Goal: Information Seeking & Learning: Learn about a topic

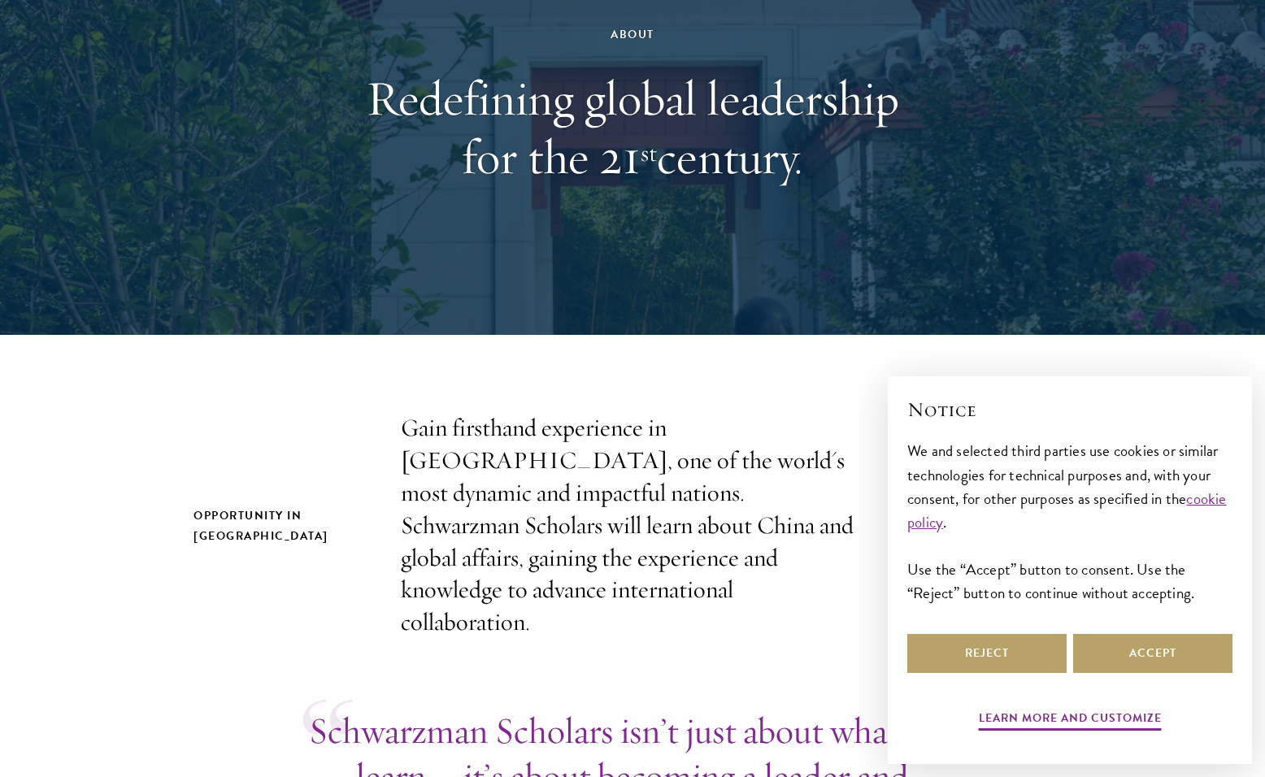
scroll to position [172, 0]
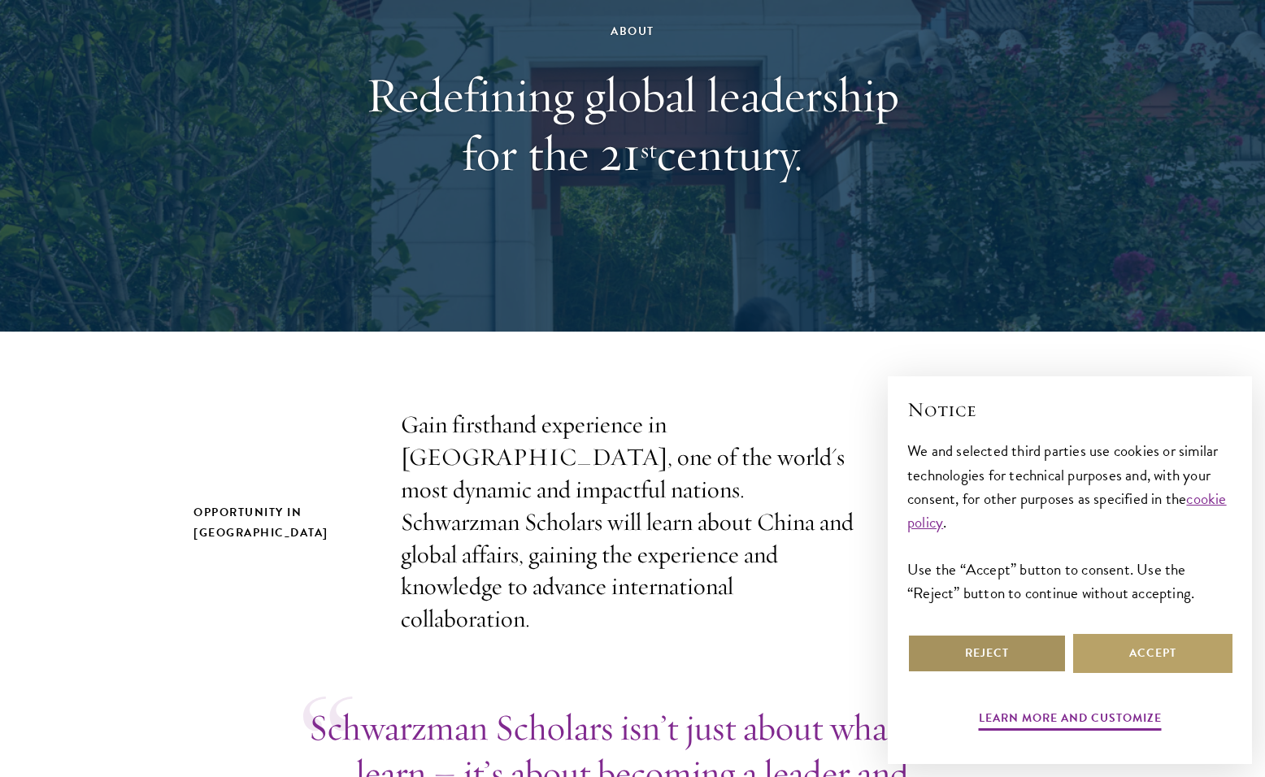
click at [971, 654] on button "Reject" at bounding box center [986, 653] width 159 height 39
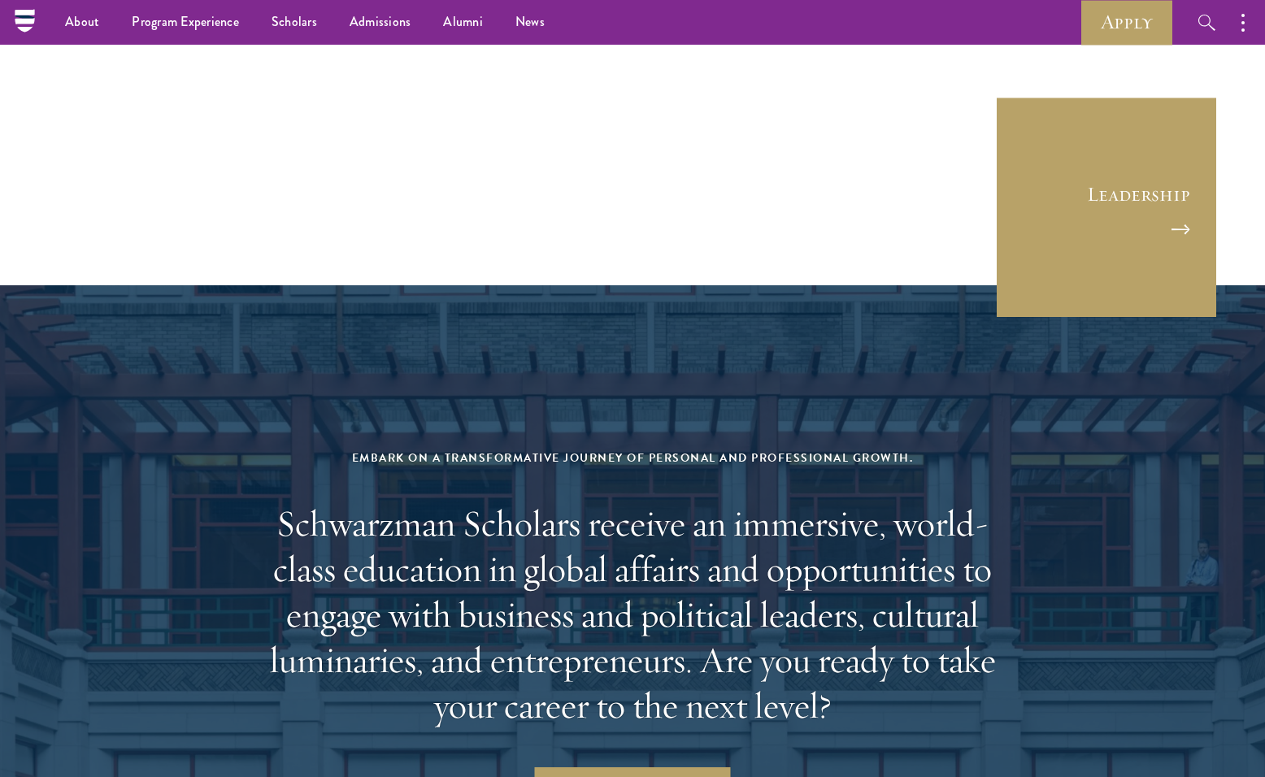
scroll to position [6328, 0]
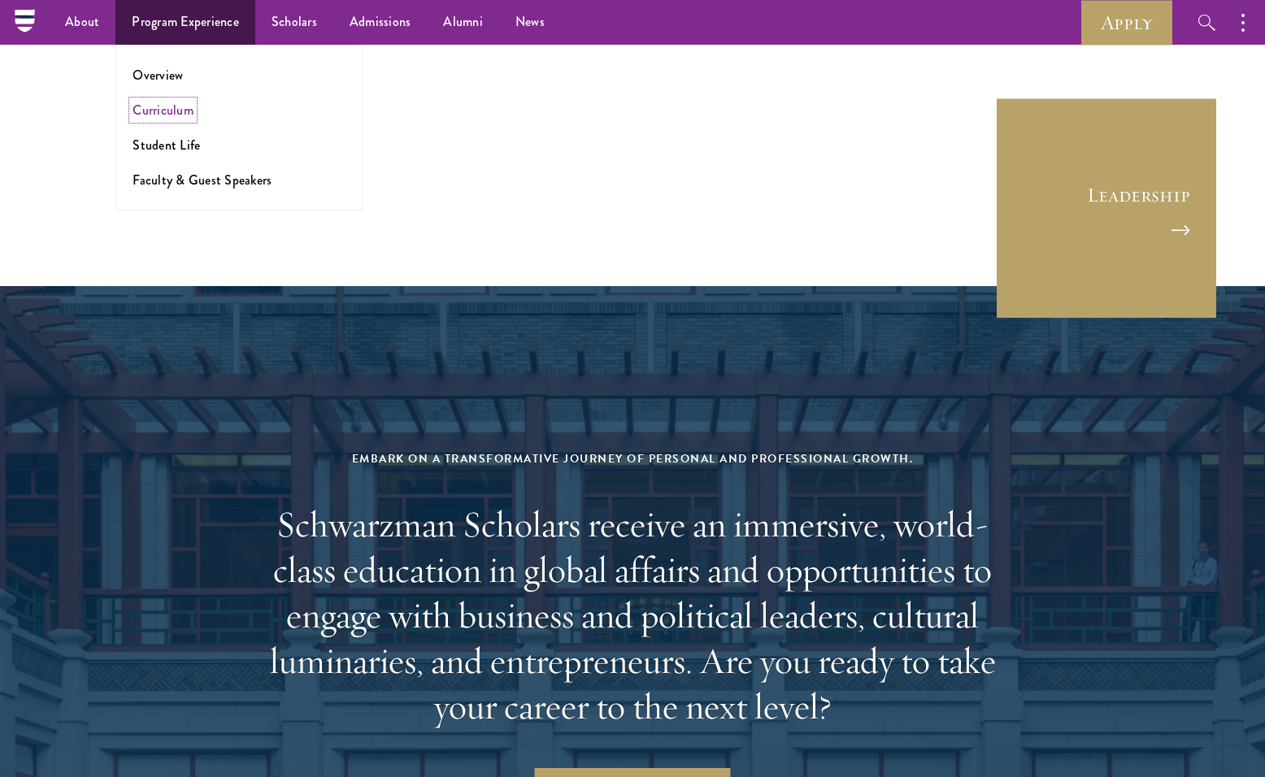
click at [169, 106] on link "Curriculum" at bounding box center [163, 110] width 61 height 19
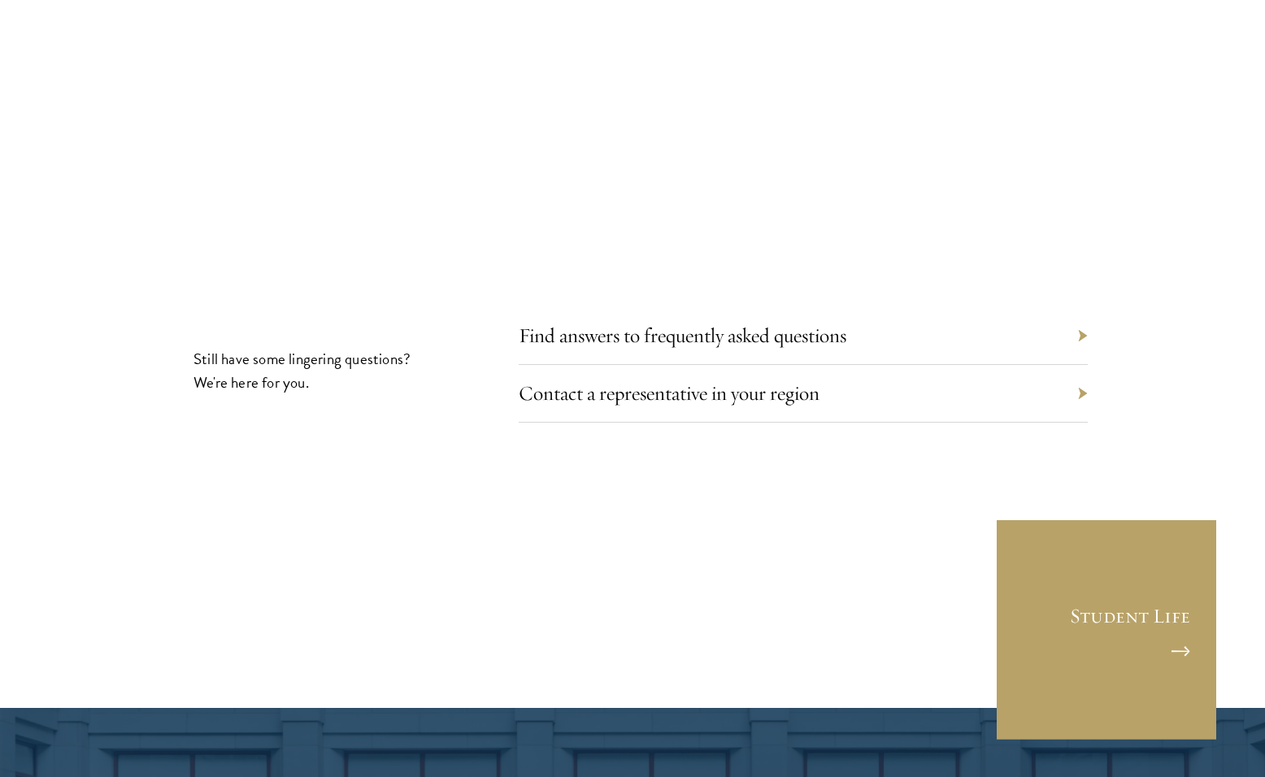
scroll to position [9001, 0]
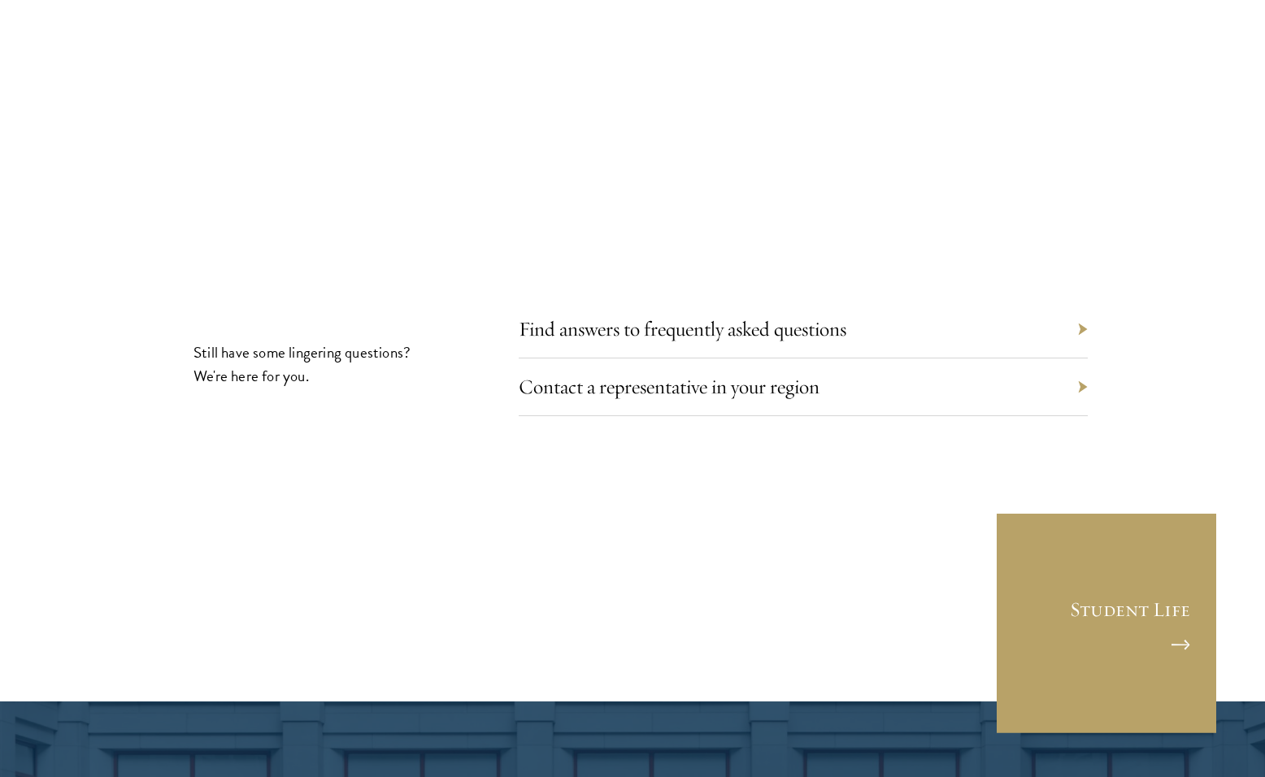
click at [1077, 301] on div "Find answers to frequently asked questions" at bounding box center [803, 330] width 569 height 58
click at [1083, 301] on div "Find answers to frequently asked questions" at bounding box center [803, 330] width 569 height 58
click at [815, 316] on link "Find answers to frequently asked questions" at bounding box center [695, 328] width 328 height 25
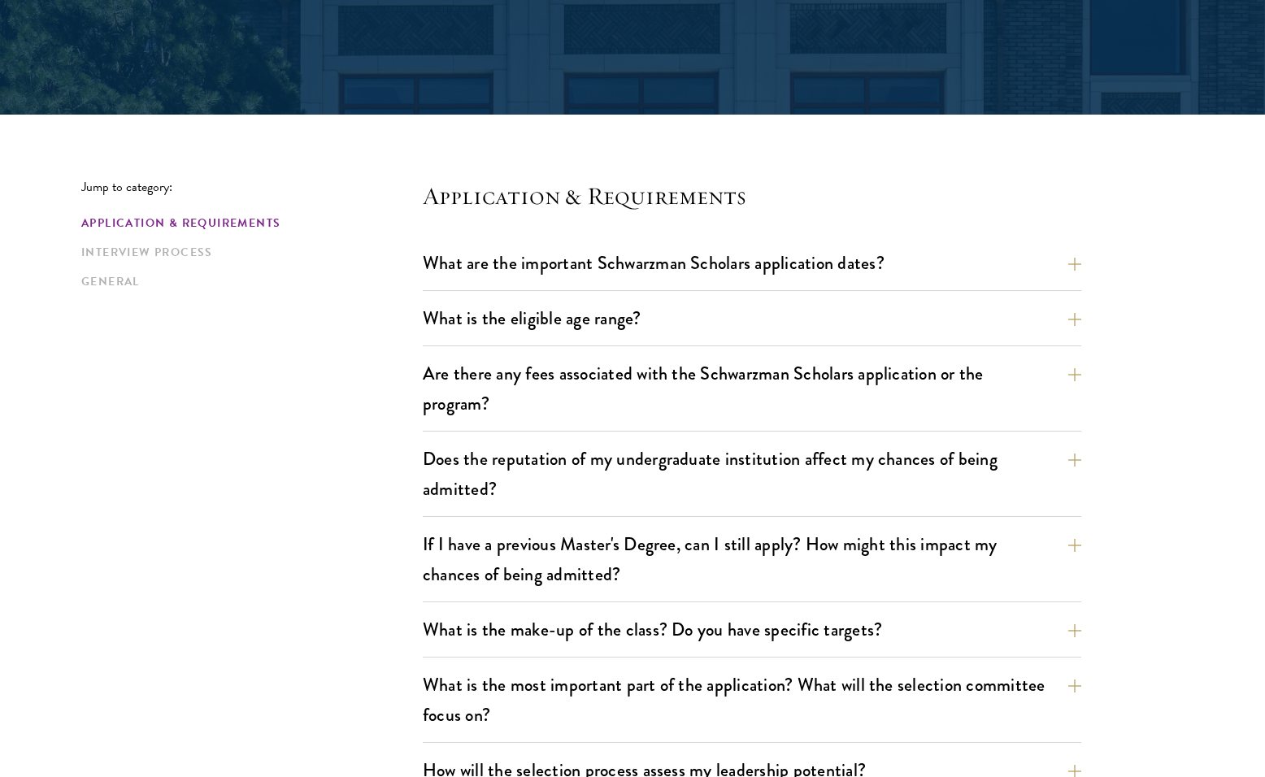
scroll to position [311, 0]
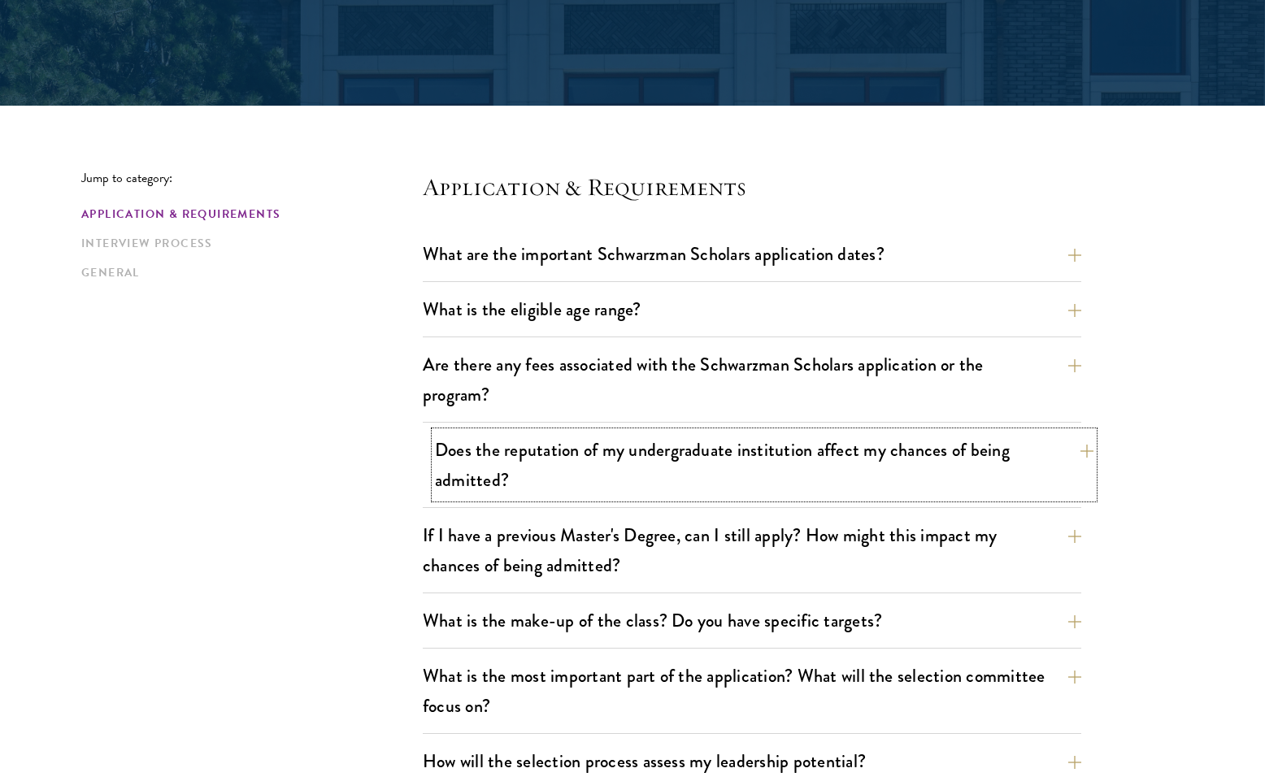
click at [795, 447] on button "Does the reputation of my undergraduate institution affect my chances of being …" at bounding box center [764, 465] width 658 height 67
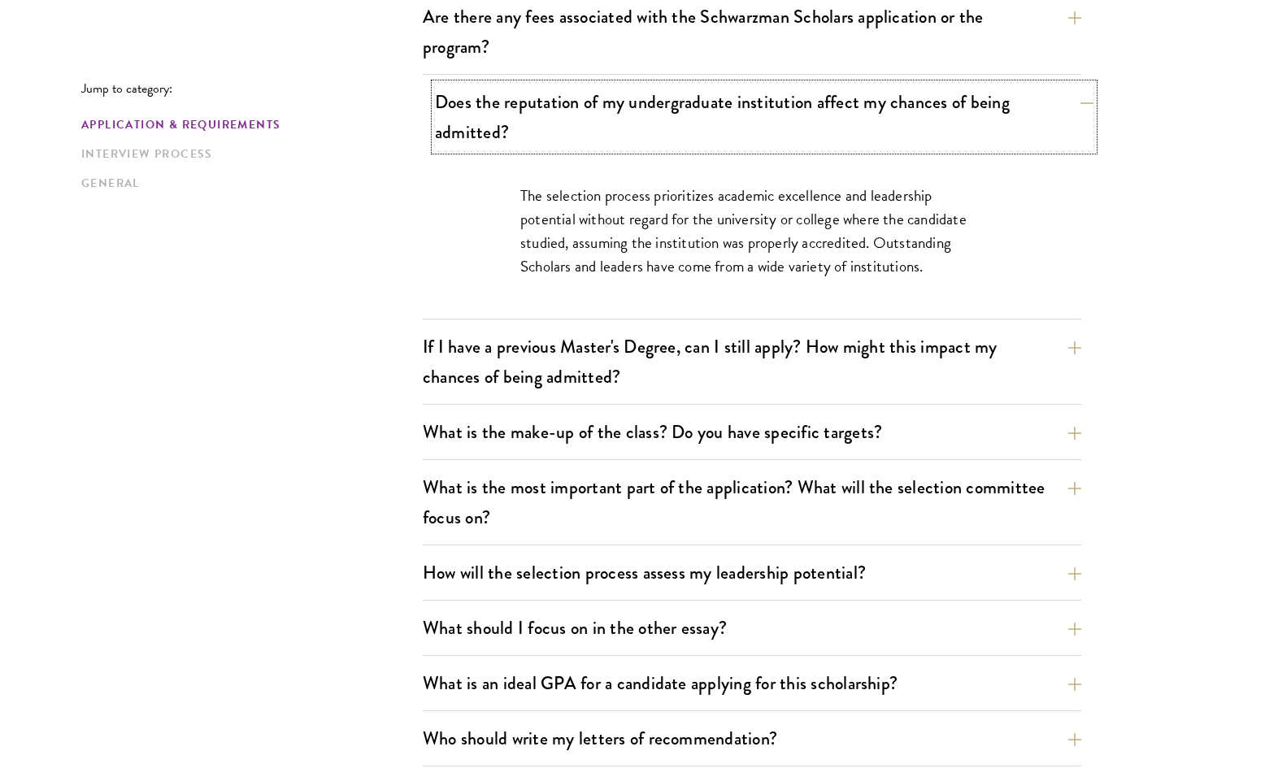
scroll to position [664, 0]
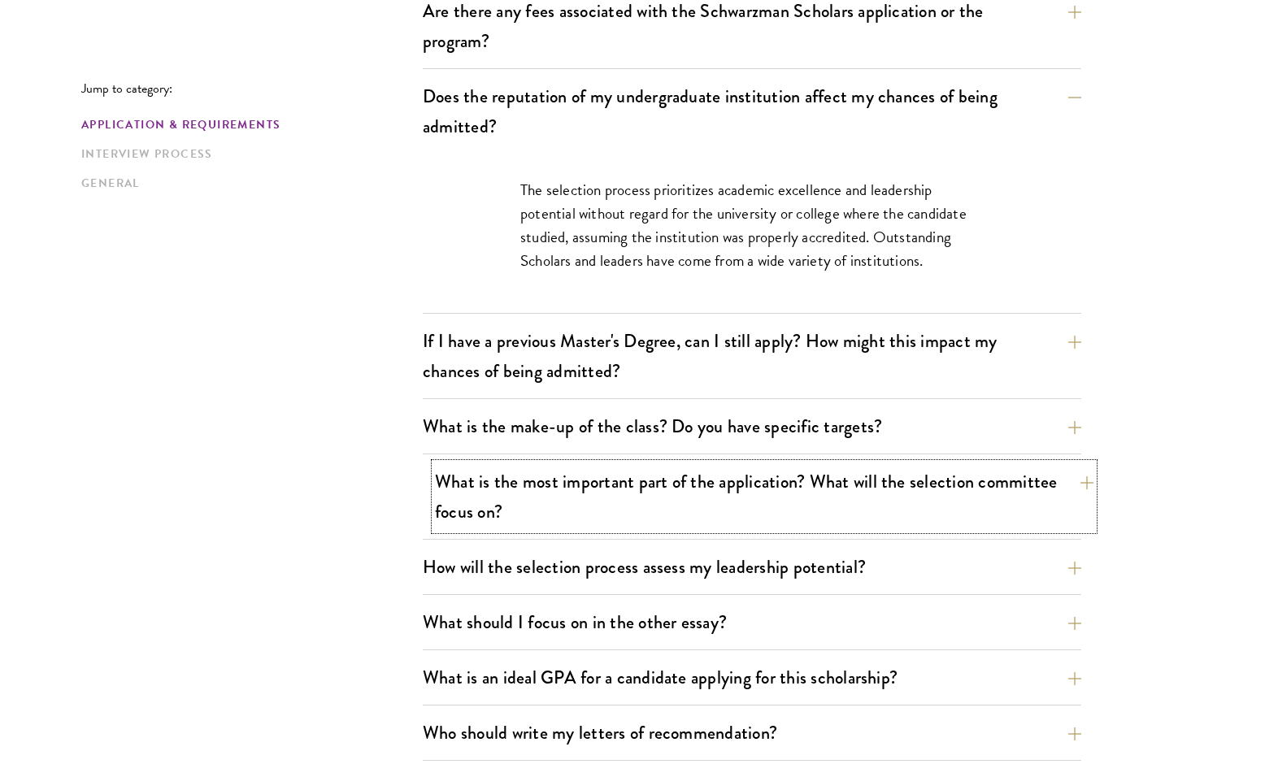
click at [790, 479] on button "What is the most important part of the application? What will the selection com…" at bounding box center [764, 496] width 658 height 67
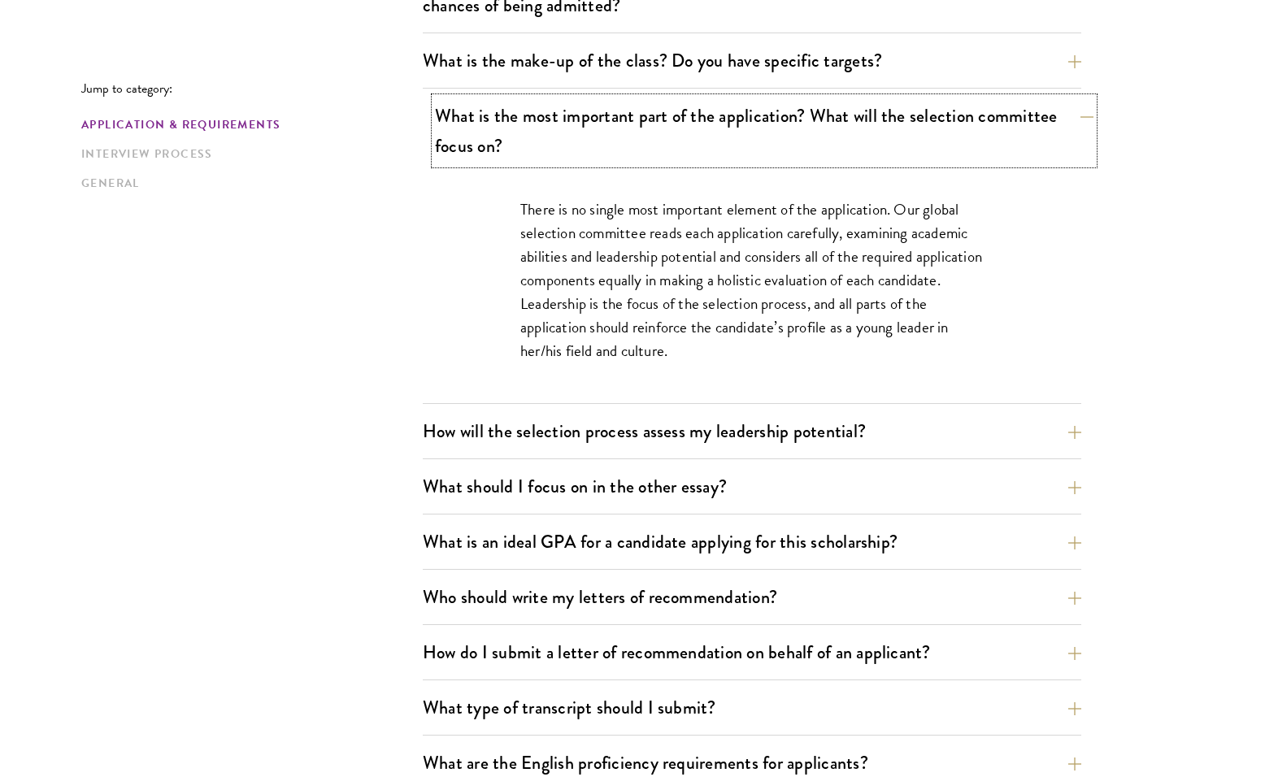
scroll to position [873, 0]
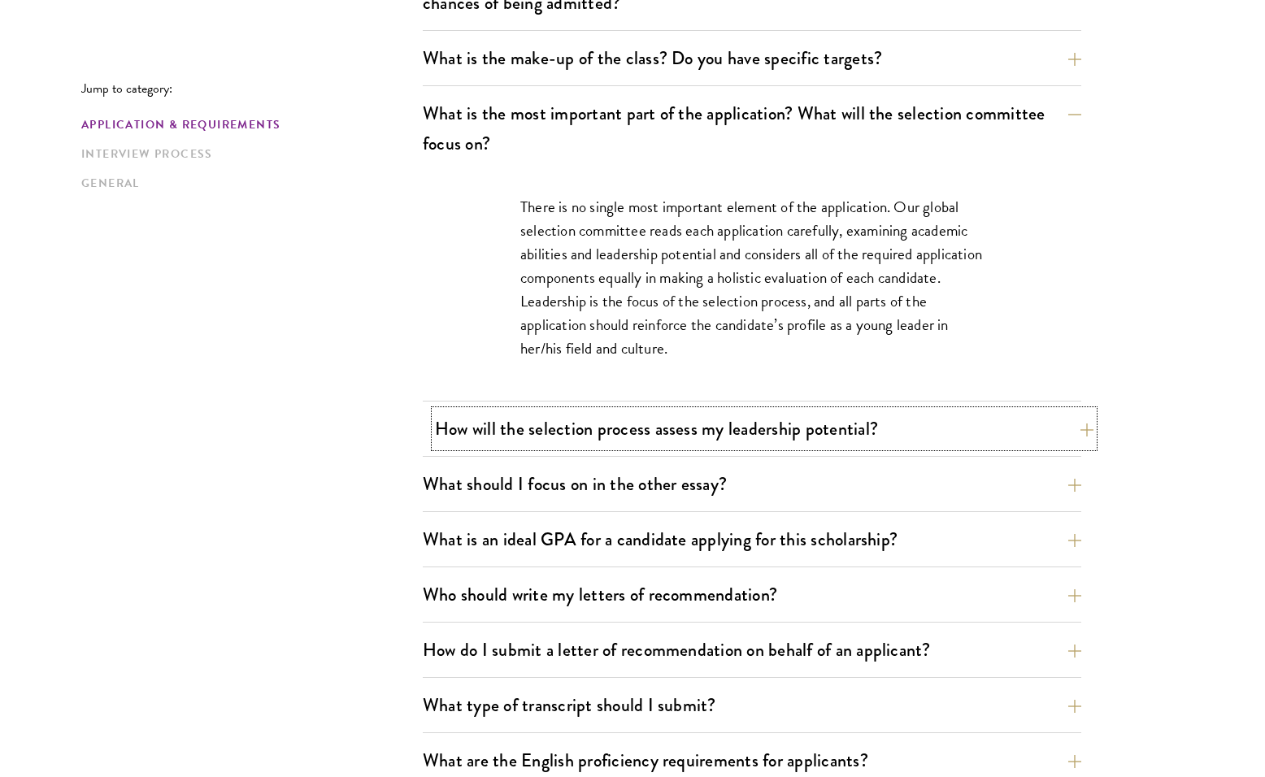
click at [778, 432] on button "How will the selection process assess my leadership potential?" at bounding box center [764, 429] width 658 height 37
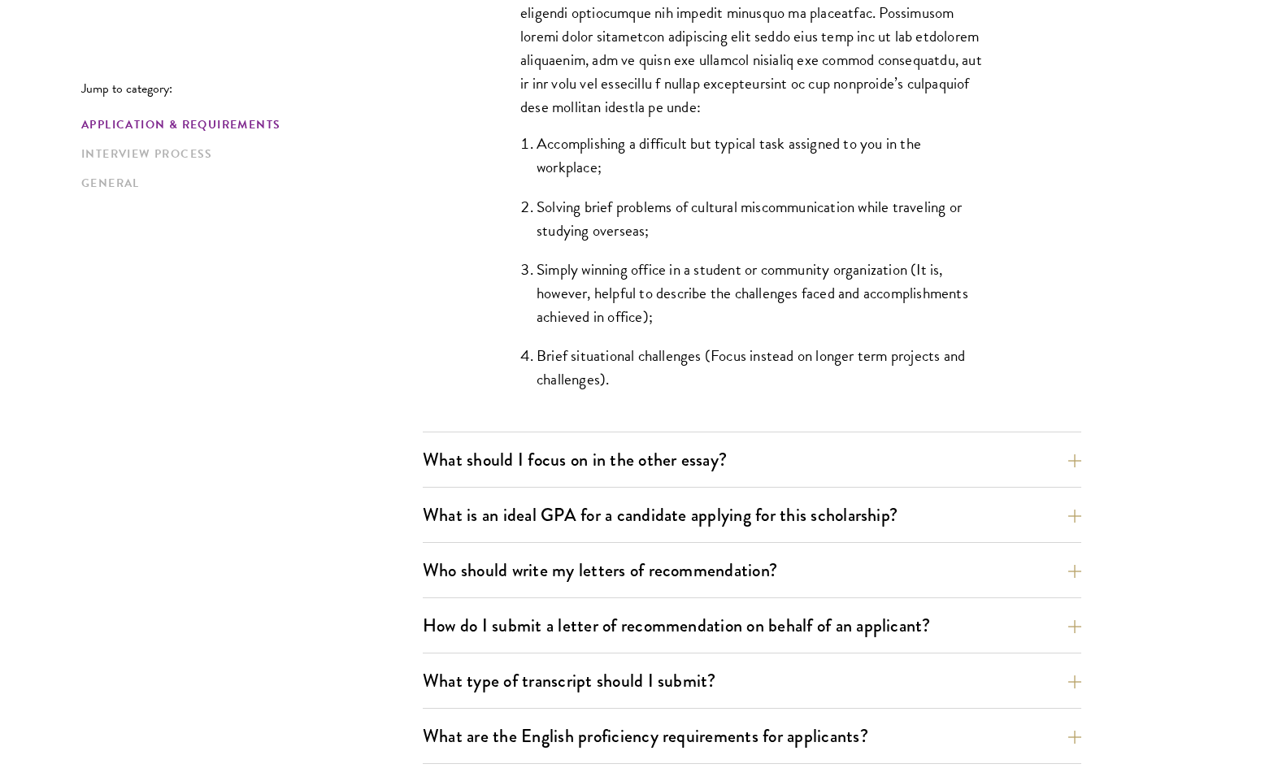
scroll to position [1527, 0]
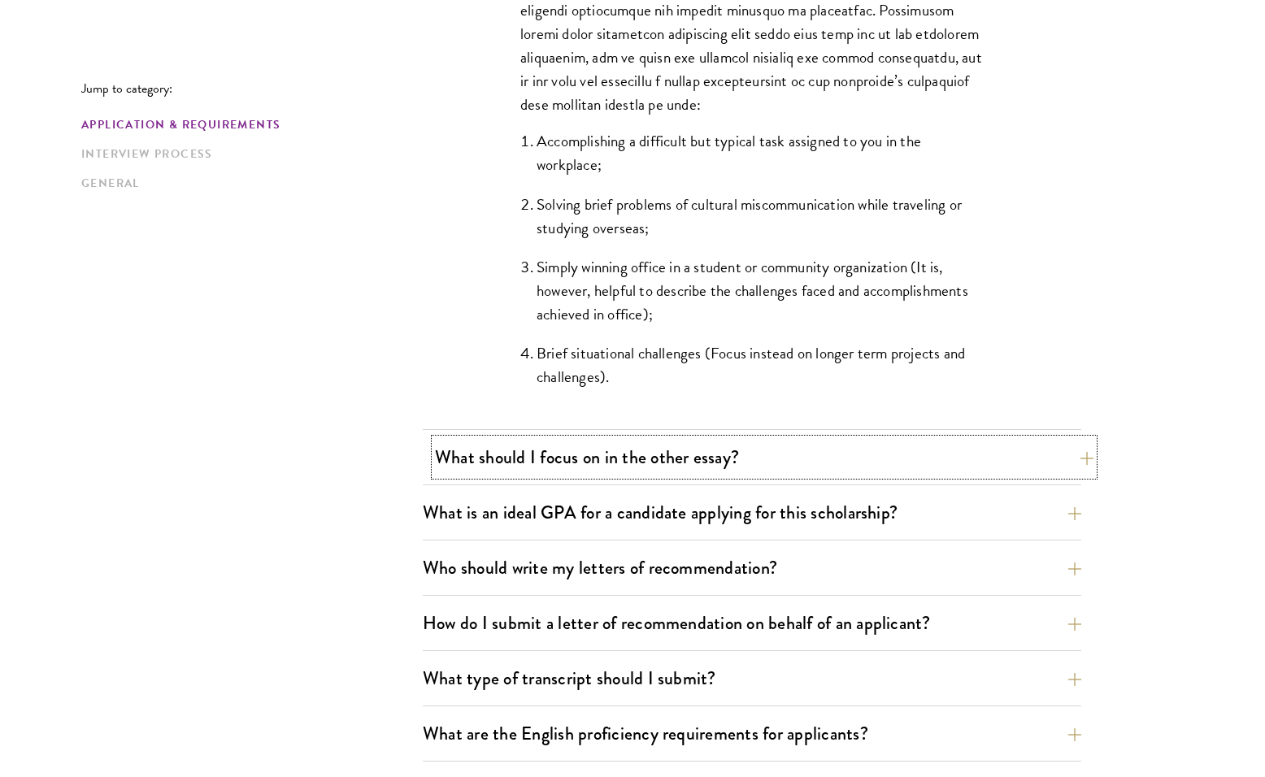
click at [715, 455] on button "What should I focus on in the other essay?" at bounding box center [764, 457] width 658 height 37
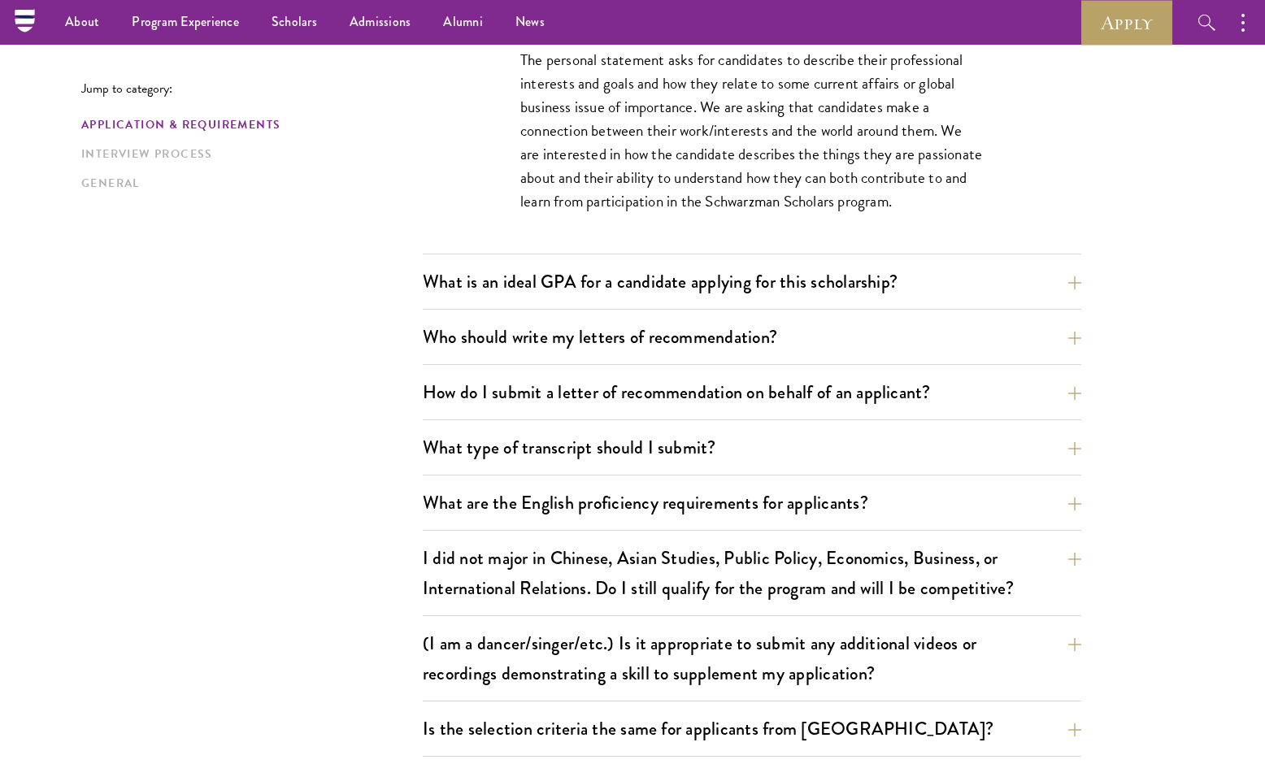
scroll to position [1130, 0]
click at [687, 333] on button "Who should write my letters of recommendation?" at bounding box center [764, 337] width 658 height 37
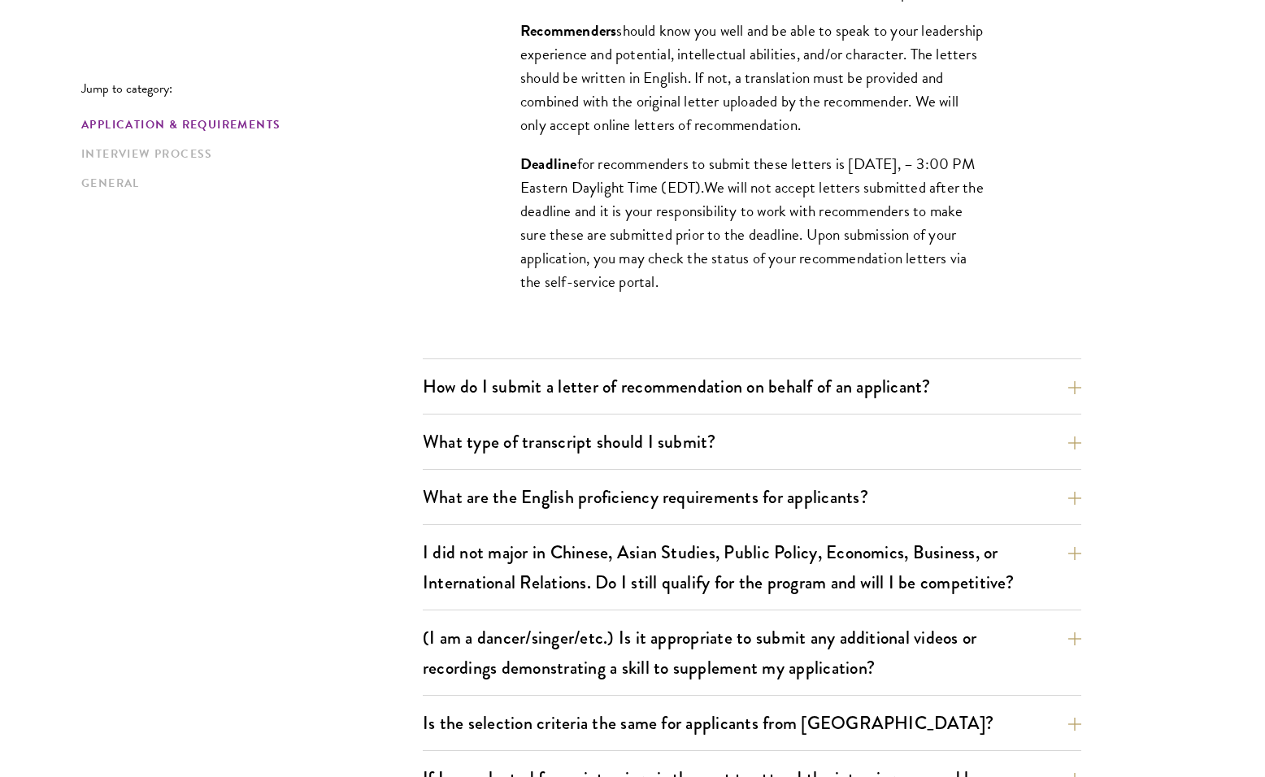
scroll to position [1641, 0]
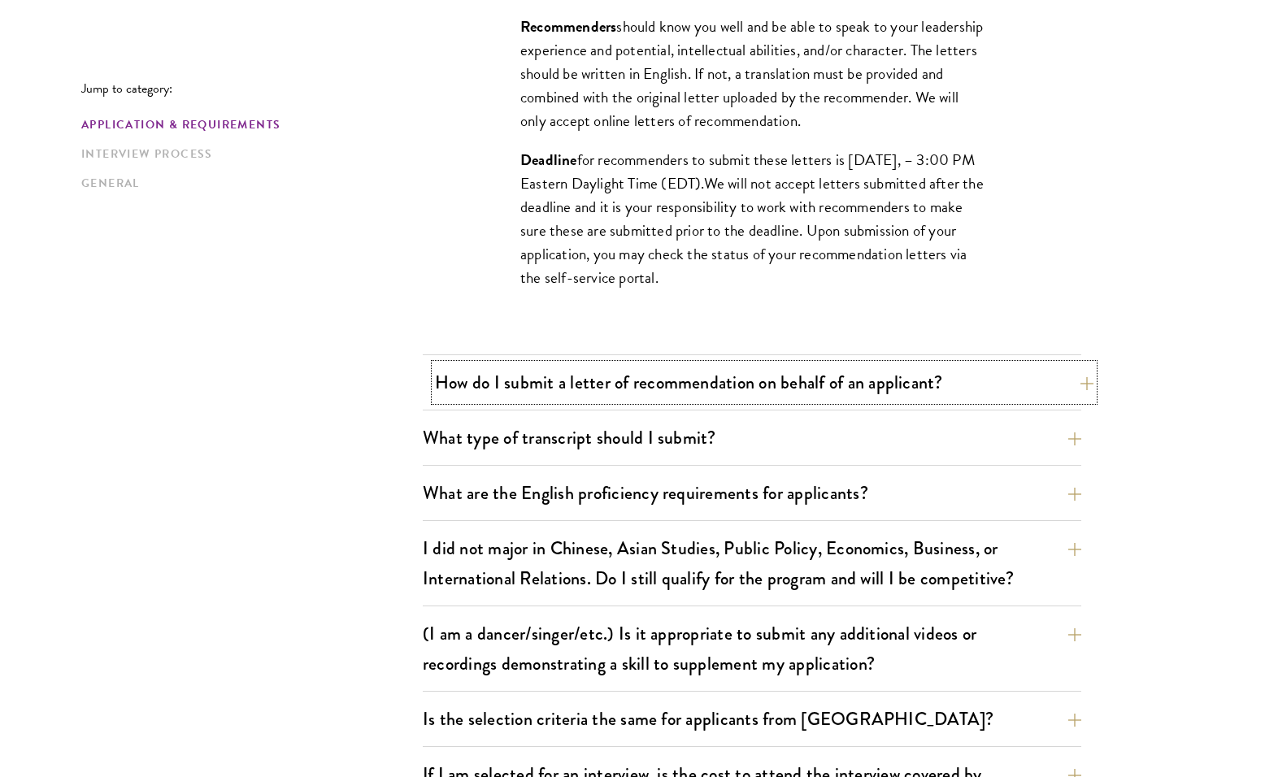
click at [672, 390] on button "How do I submit a letter of recommendation on behalf of an applicant?" at bounding box center [764, 382] width 658 height 37
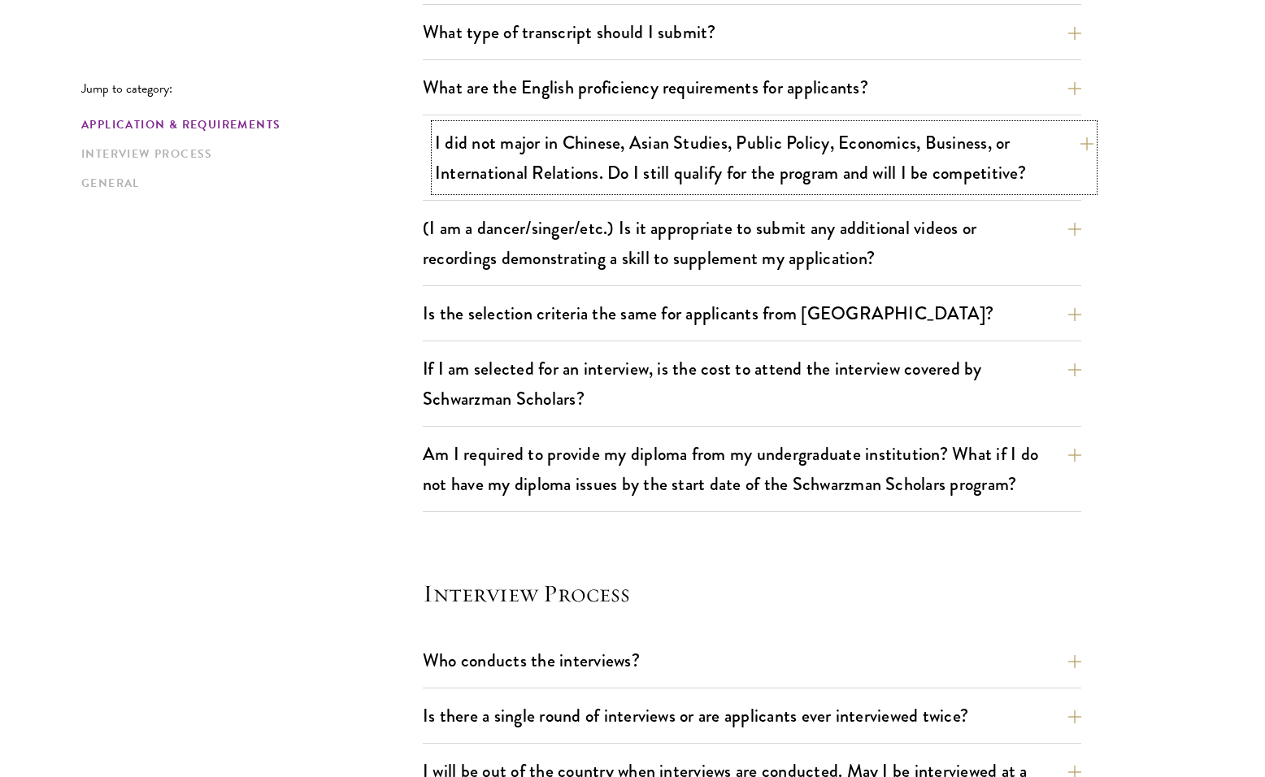
click at [590, 183] on button "I did not major in Chinese, Asian Studies, Public Policy, Economics, Business, …" at bounding box center [764, 157] width 658 height 67
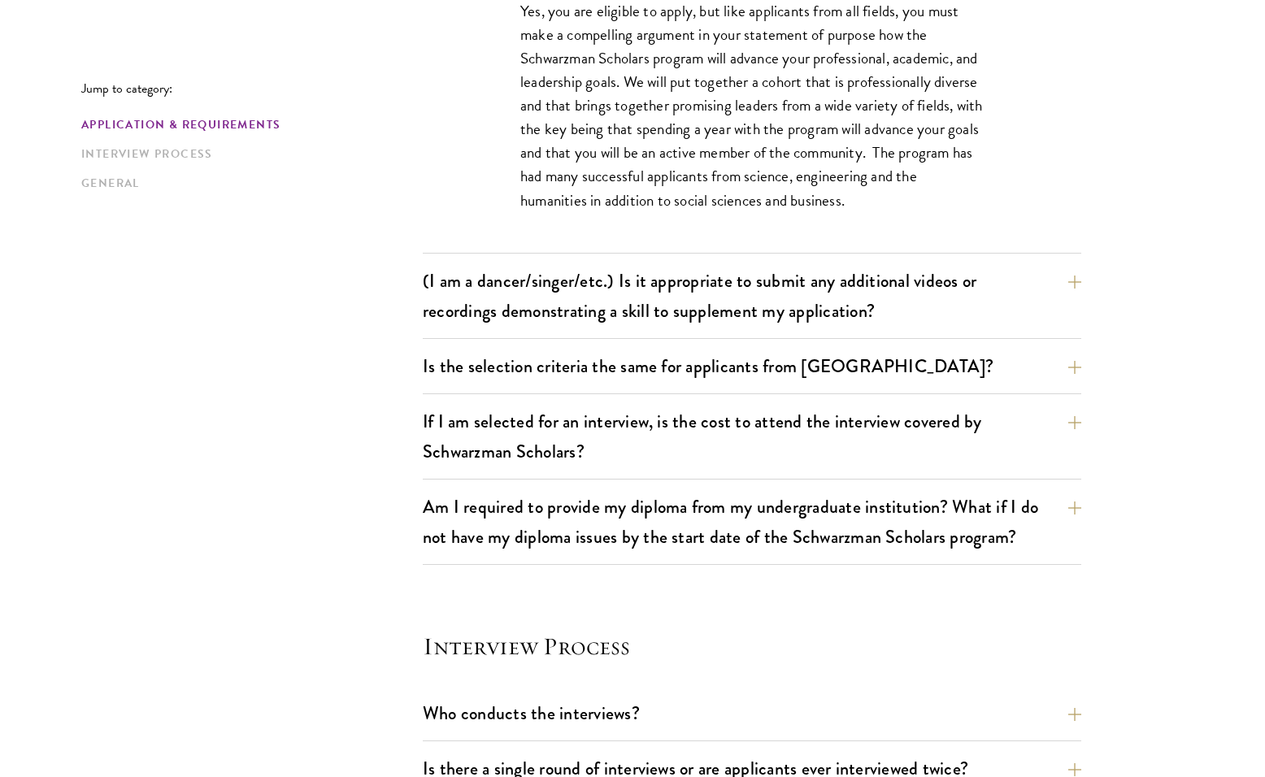
scroll to position [1564, 0]
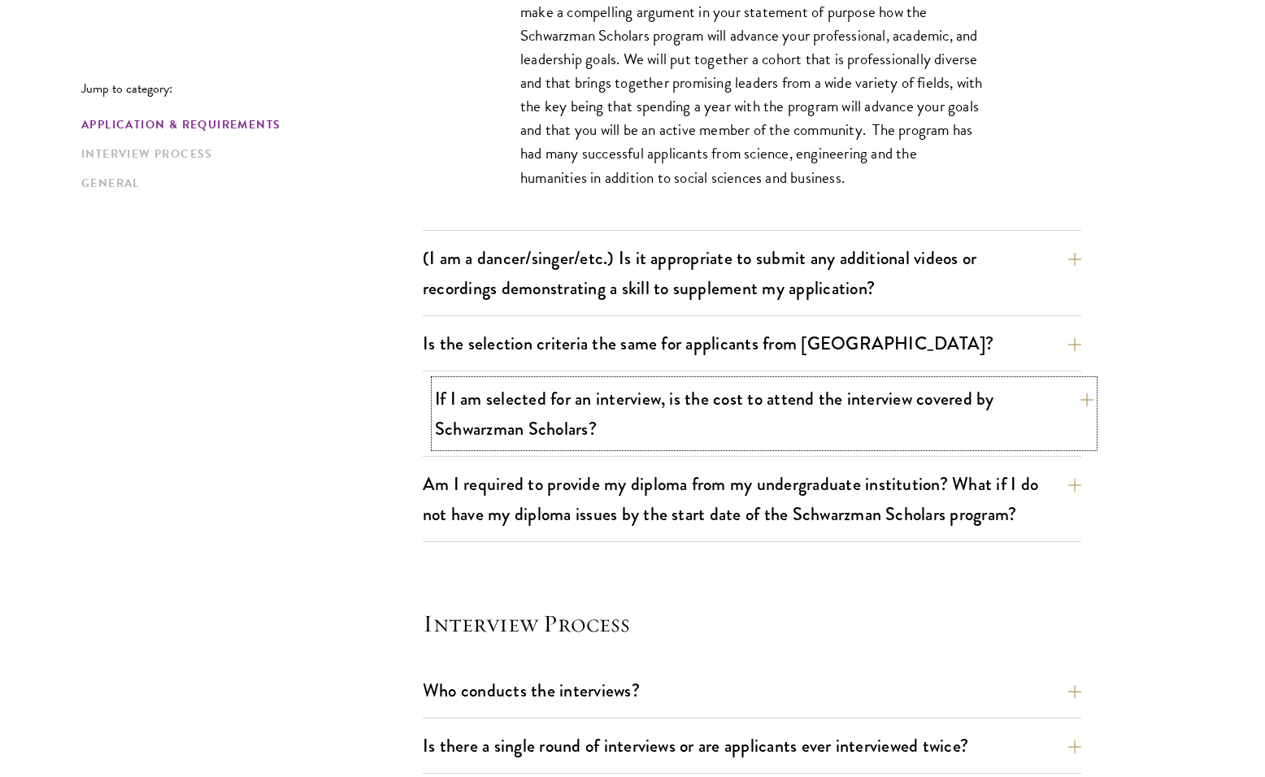
click at [632, 393] on button "If I am selected for an interview, is the cost to attend the interview covered …" at bounding box center [764, 413] width 658 height 67
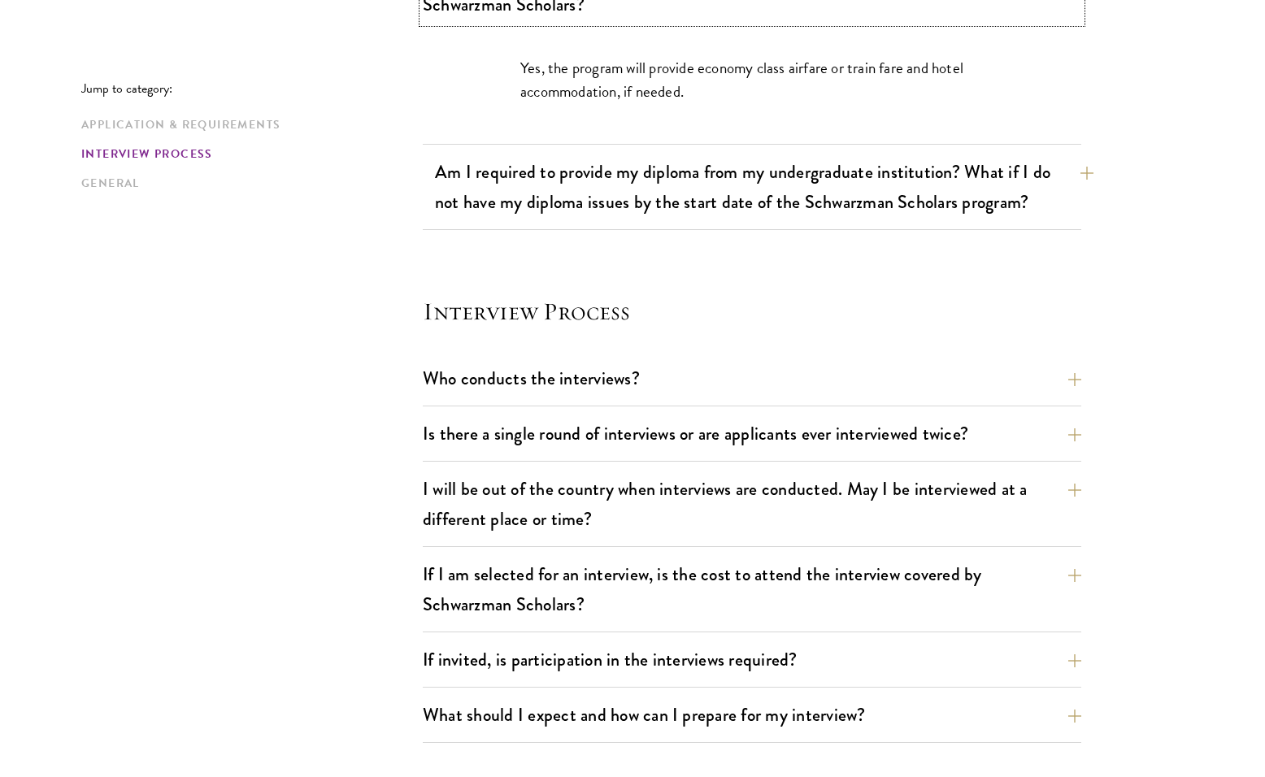
scroll to position [1721, 0]
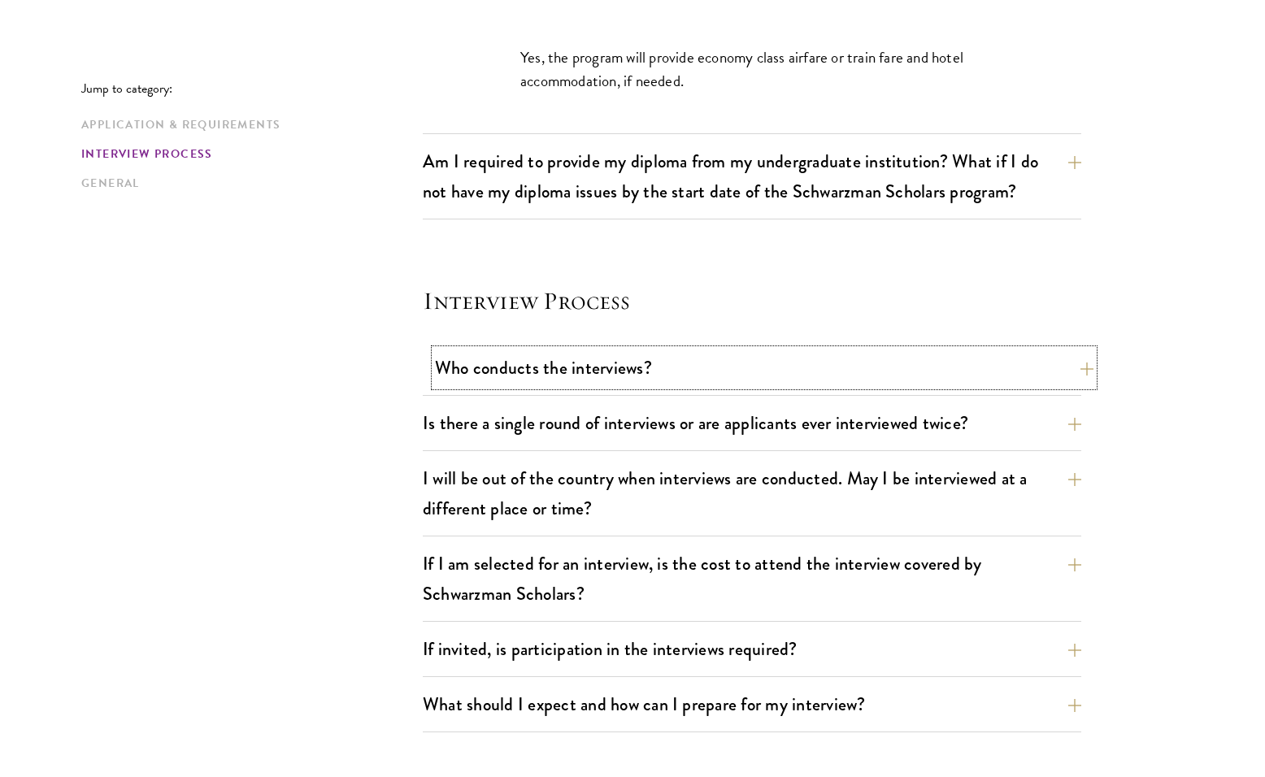
click at [619, 367] on button "Who conducts the interviews?" at bounding box center [764, 368] width 658 height 37
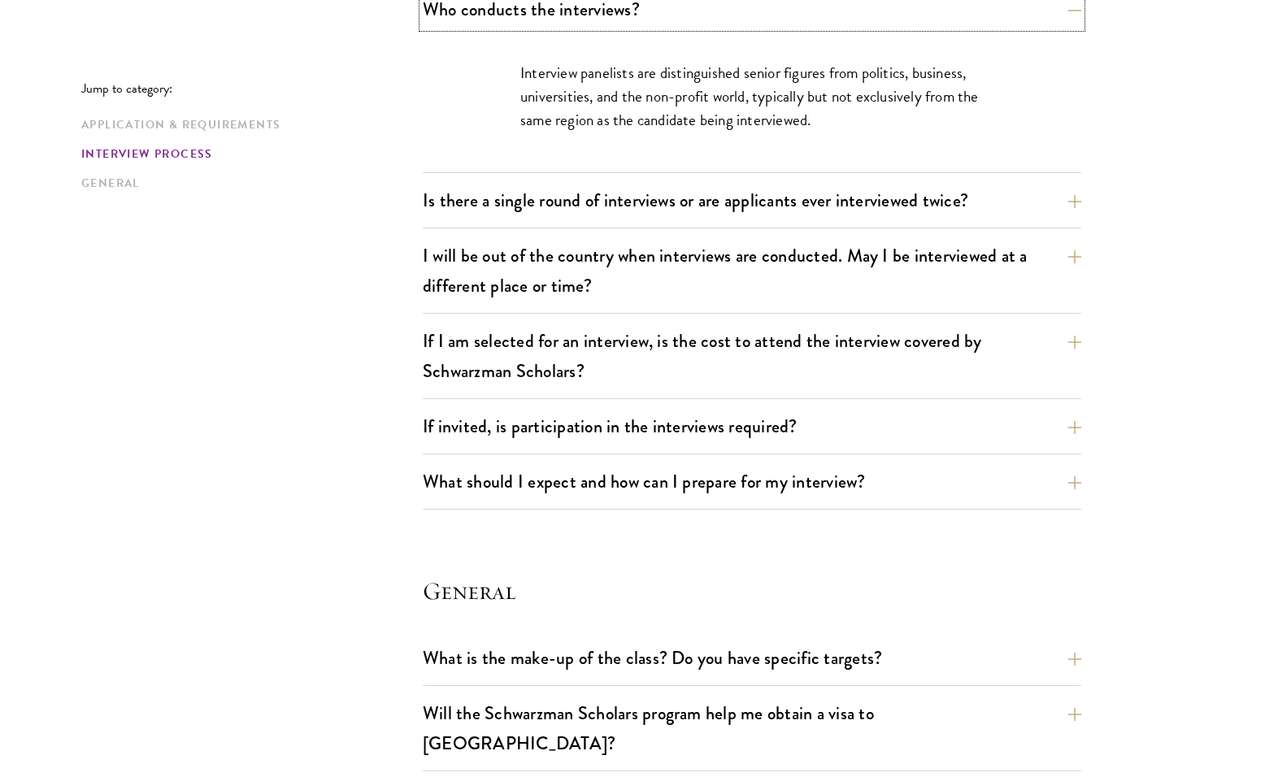
scroll to position [1969, 0]
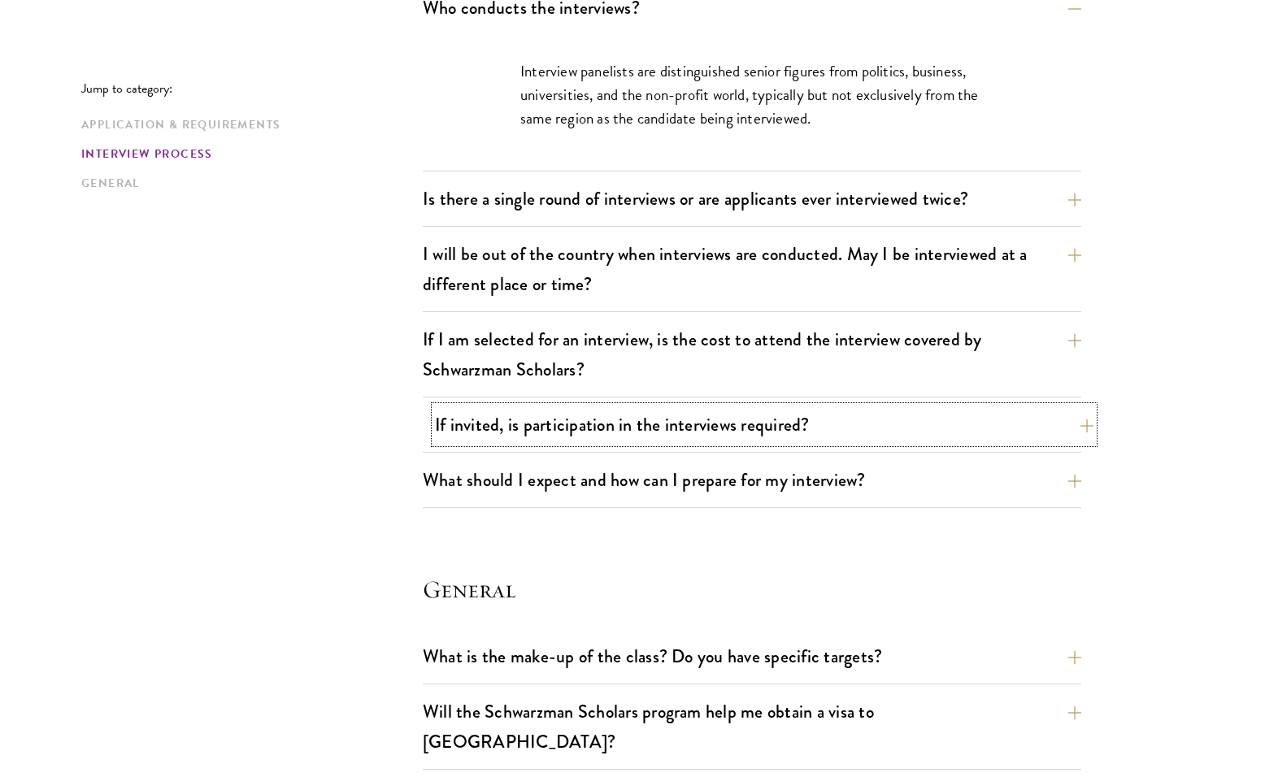
click at [625, 418] on button "If invited, is participation in the interviews required?" at bounding box center [764, 424] width 658 height 37
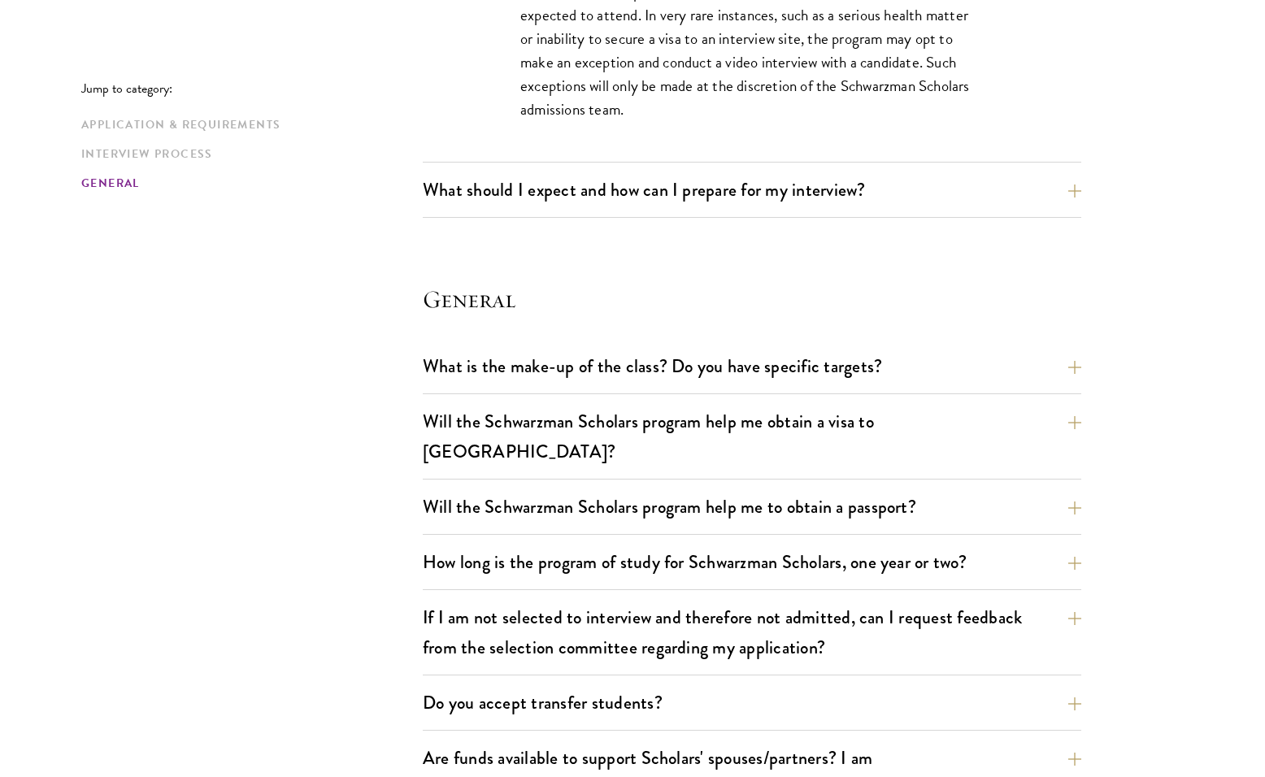
scroll to position [2375, 0]
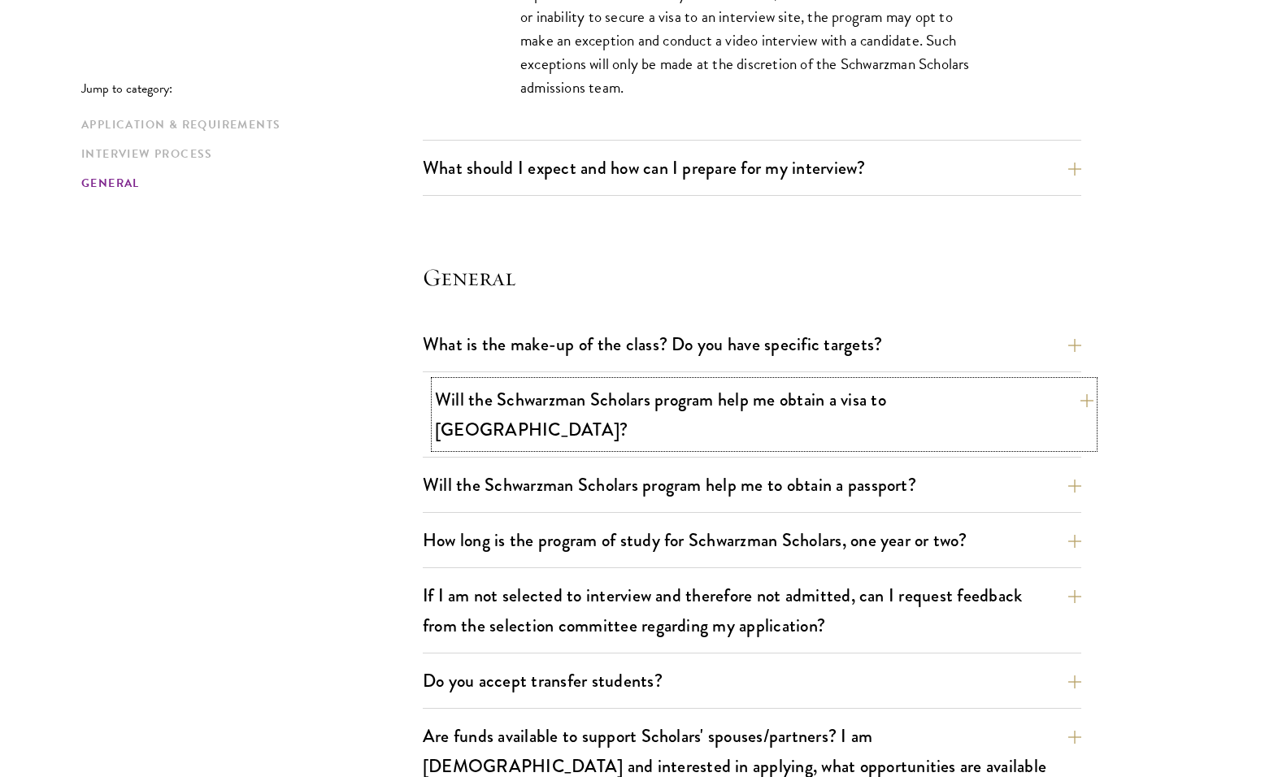
click at [617, 401] on button "Will the Schwarzman Scholars program help me obtain a visa to China?" at bounding box center [764, 414] width 658 height 67
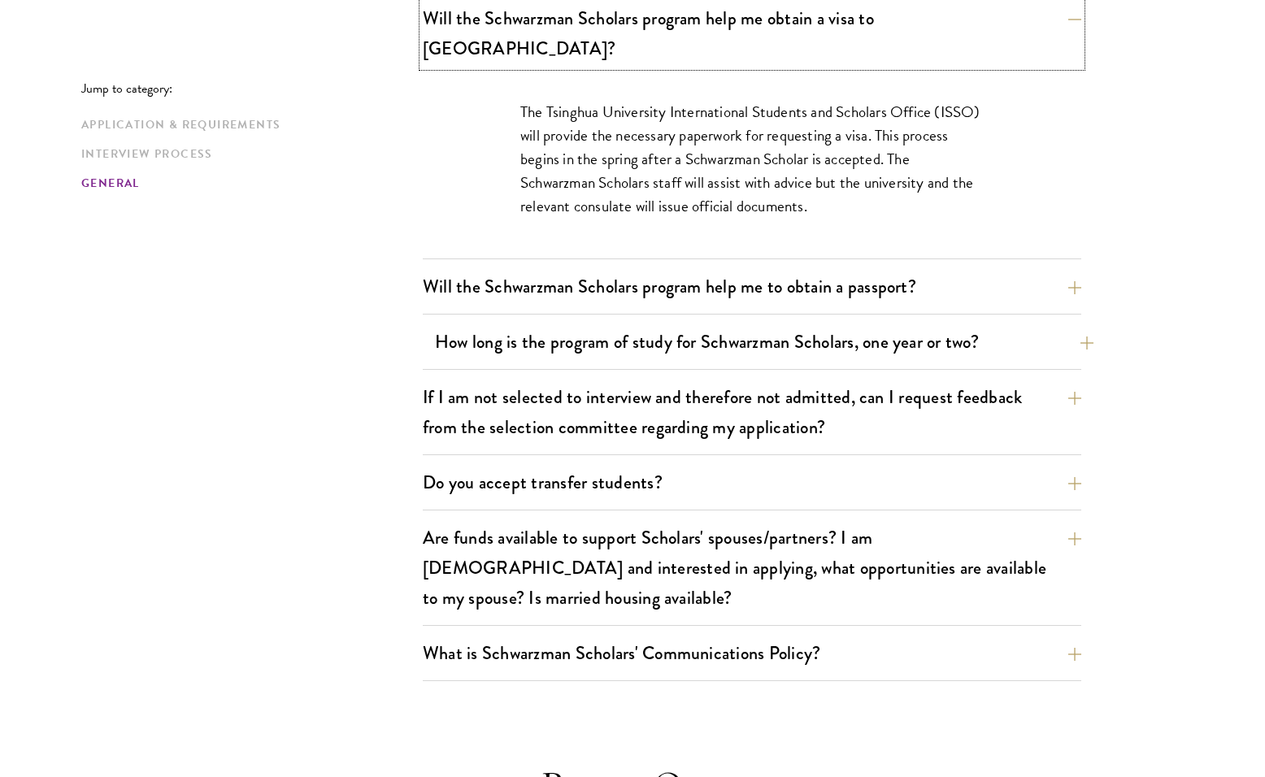
scroll to position [2531, 0]
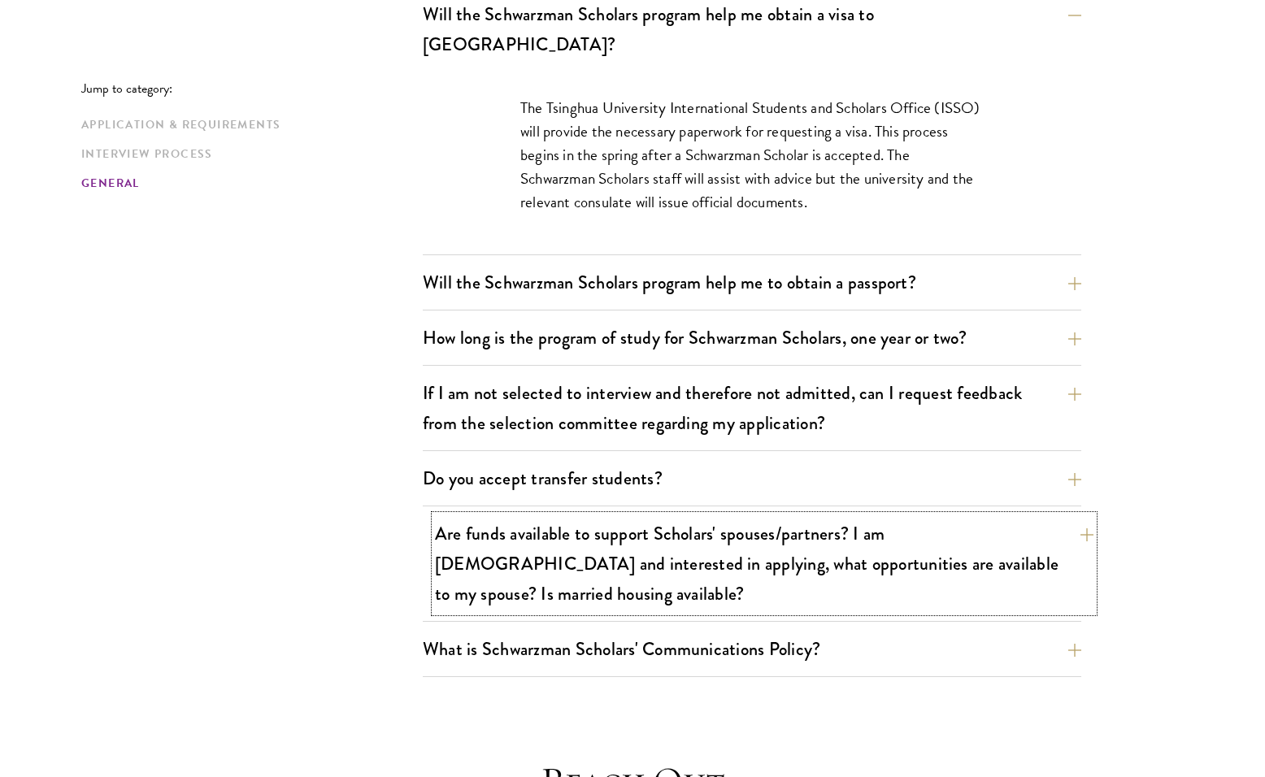
click at [628, 515] on button "Are funds available to support Scholars' spouses/partners? I am married and int…" at bounding box center [764, 563] width 658 height 97
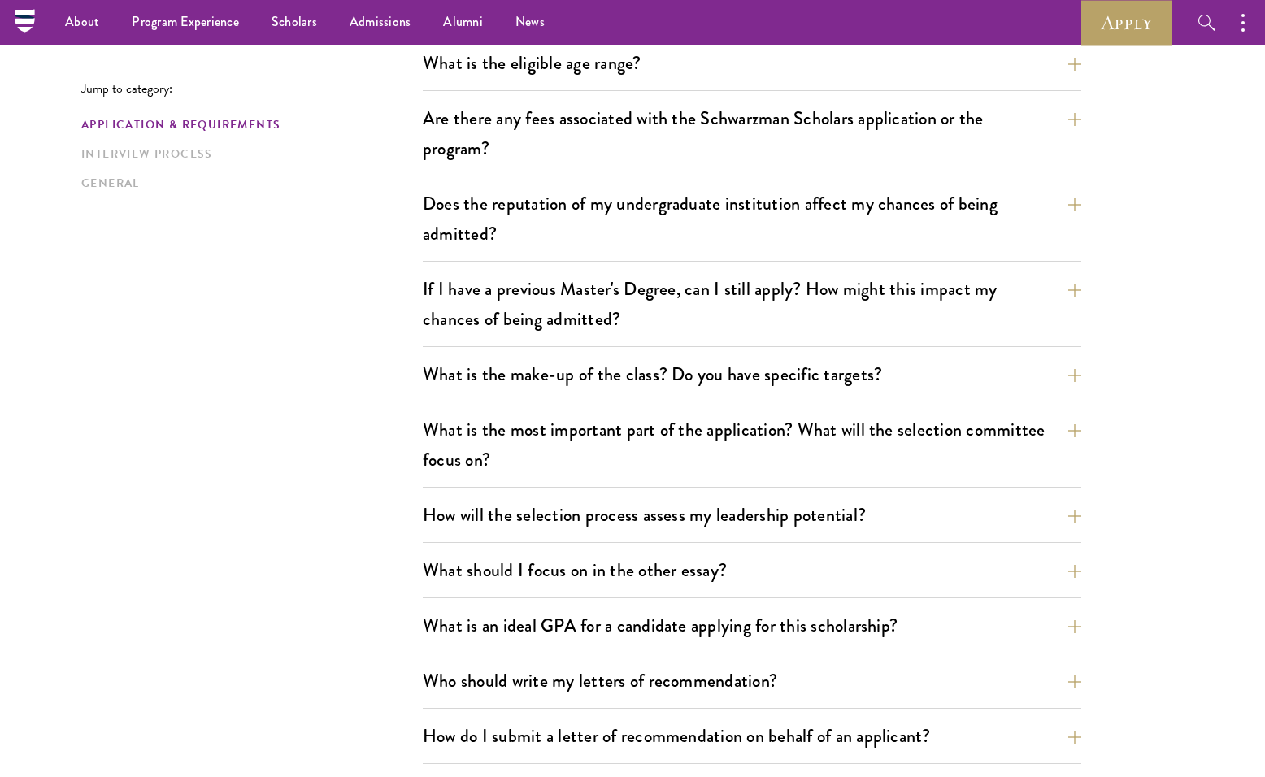
scroll to position [451, 0]
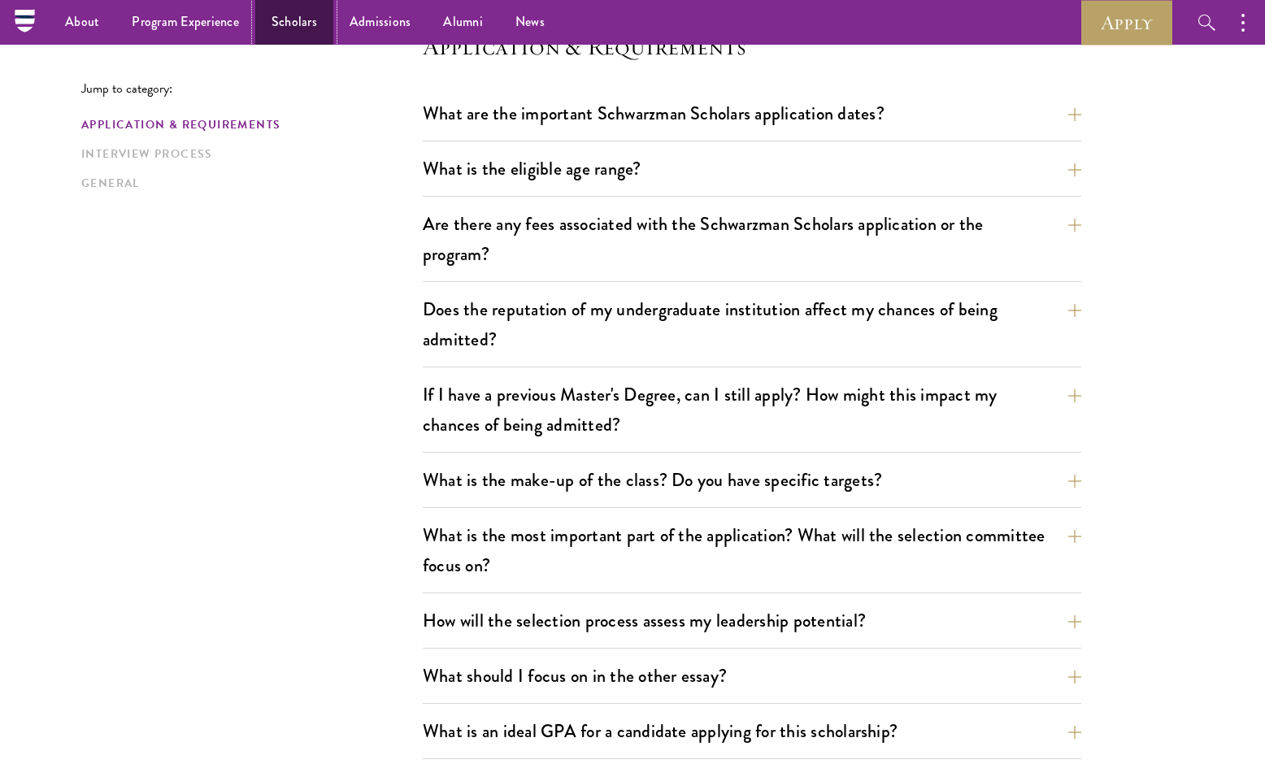
click at [311, 25] on link "Scholars" at bounding box center [294, 22] width 78 height 45
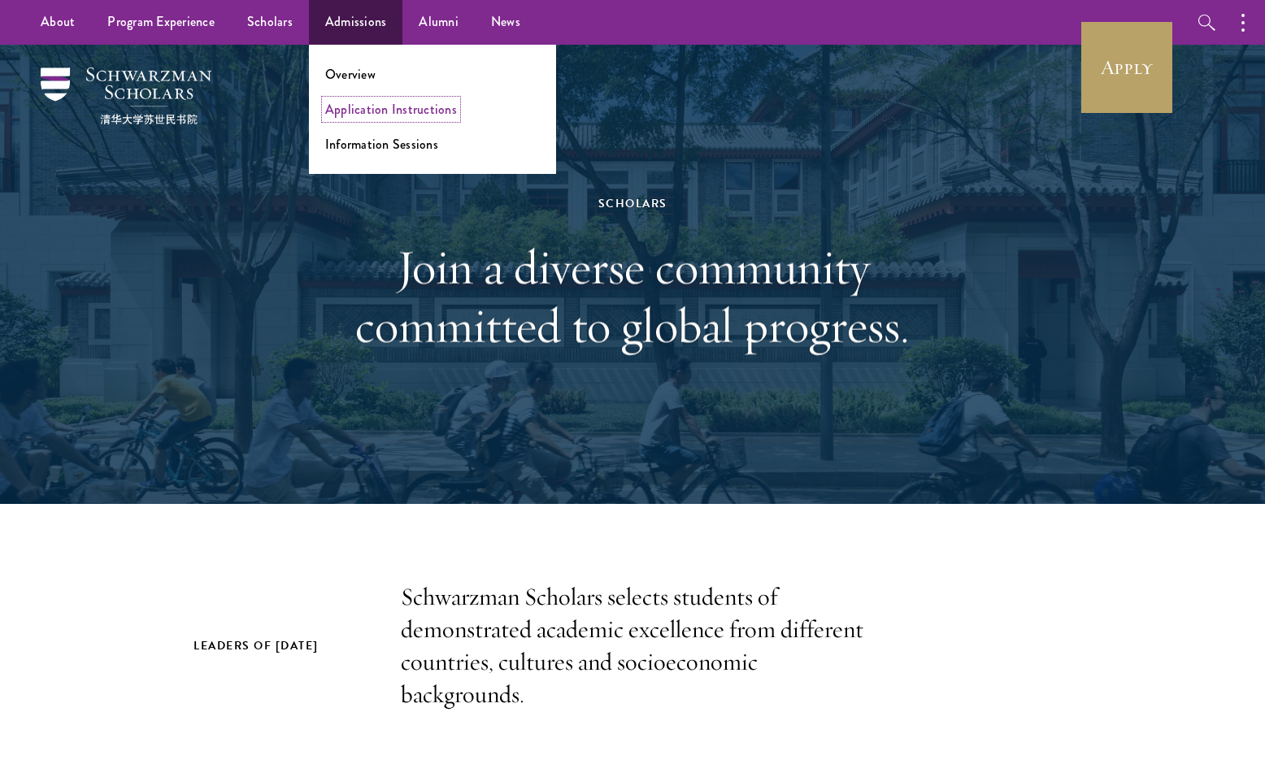
click at [368, 105] on link "Application Instructions" at bounding box center [391, 109] width 132 height 19
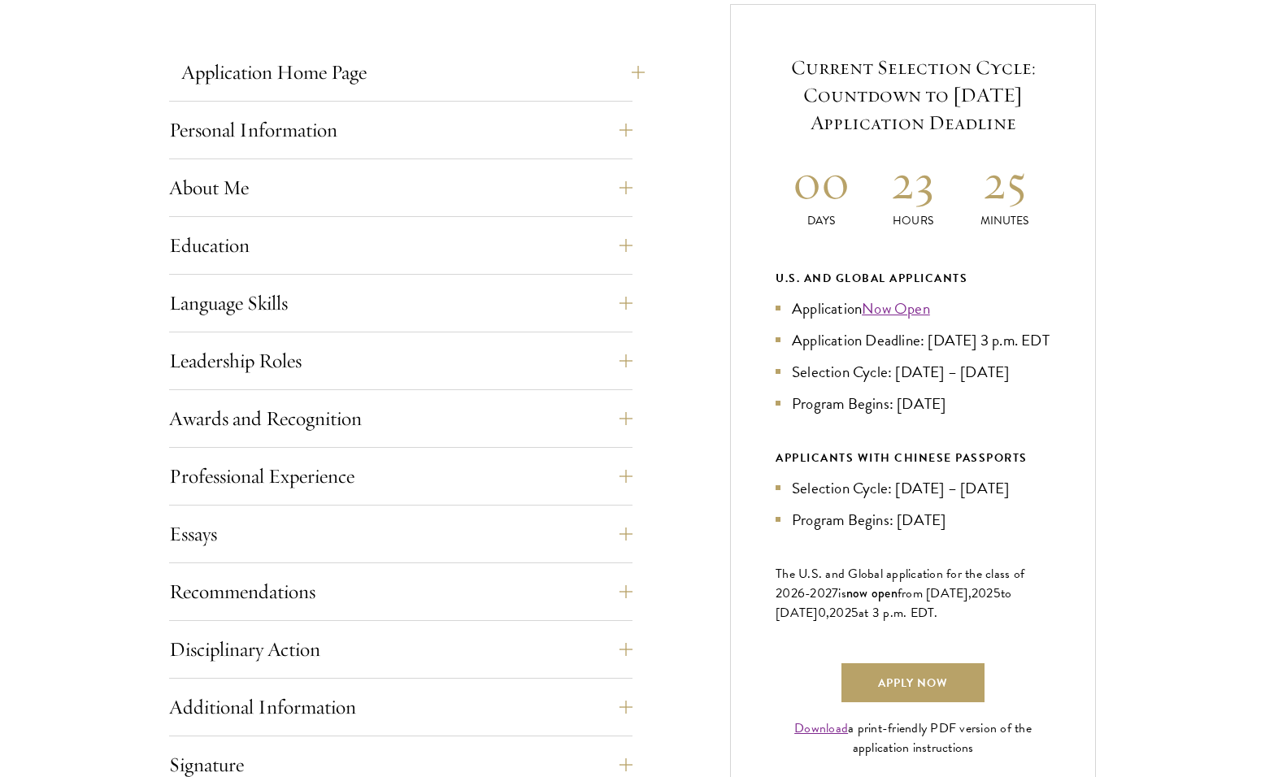
scroll to position [668, 0]
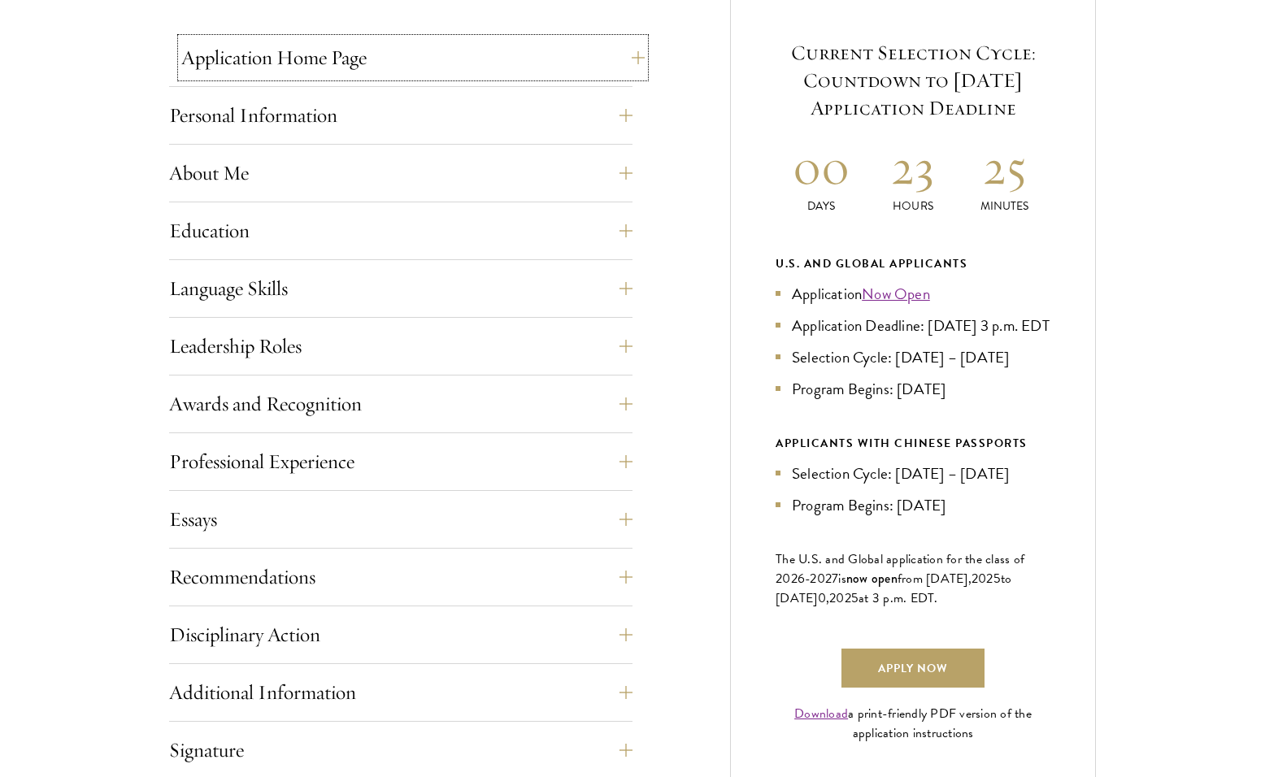
click at [632, 63] on button "Application Home Page" at bounding box center [412, 57] width 463 height 39
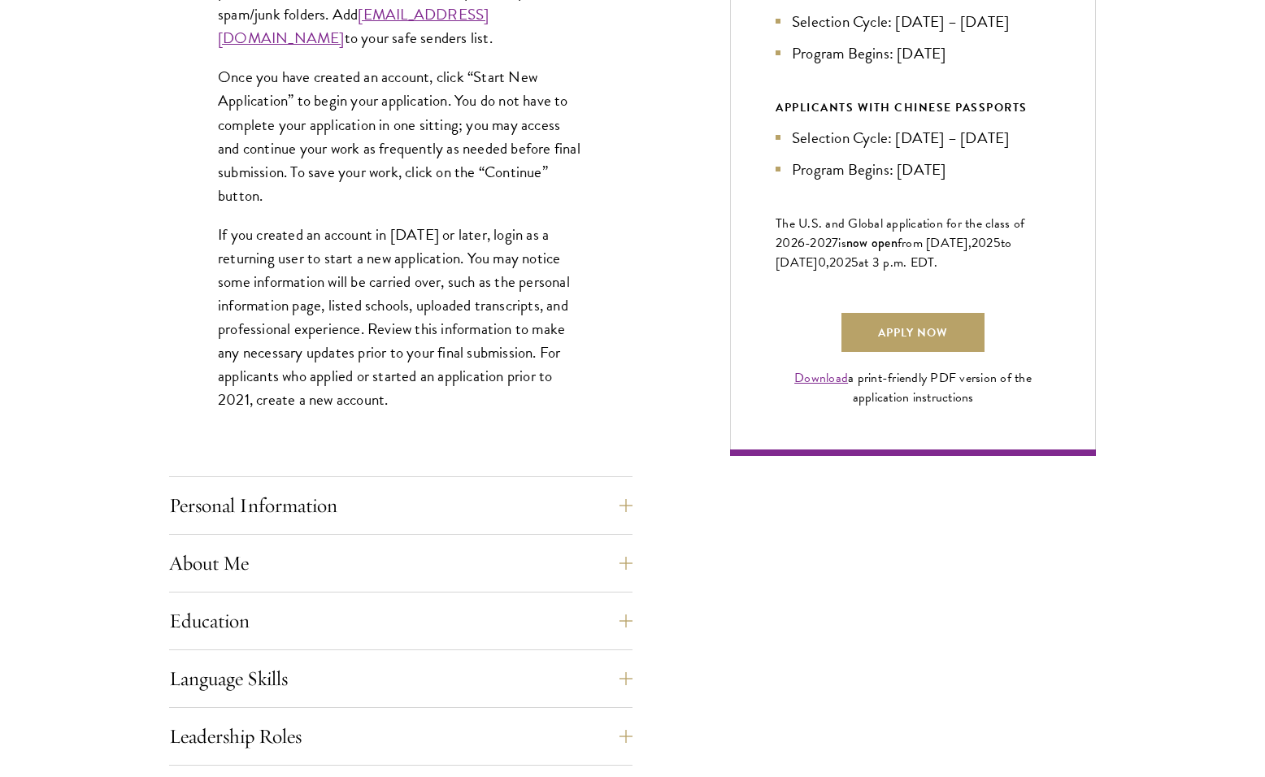
scroll to position [1014, 0]
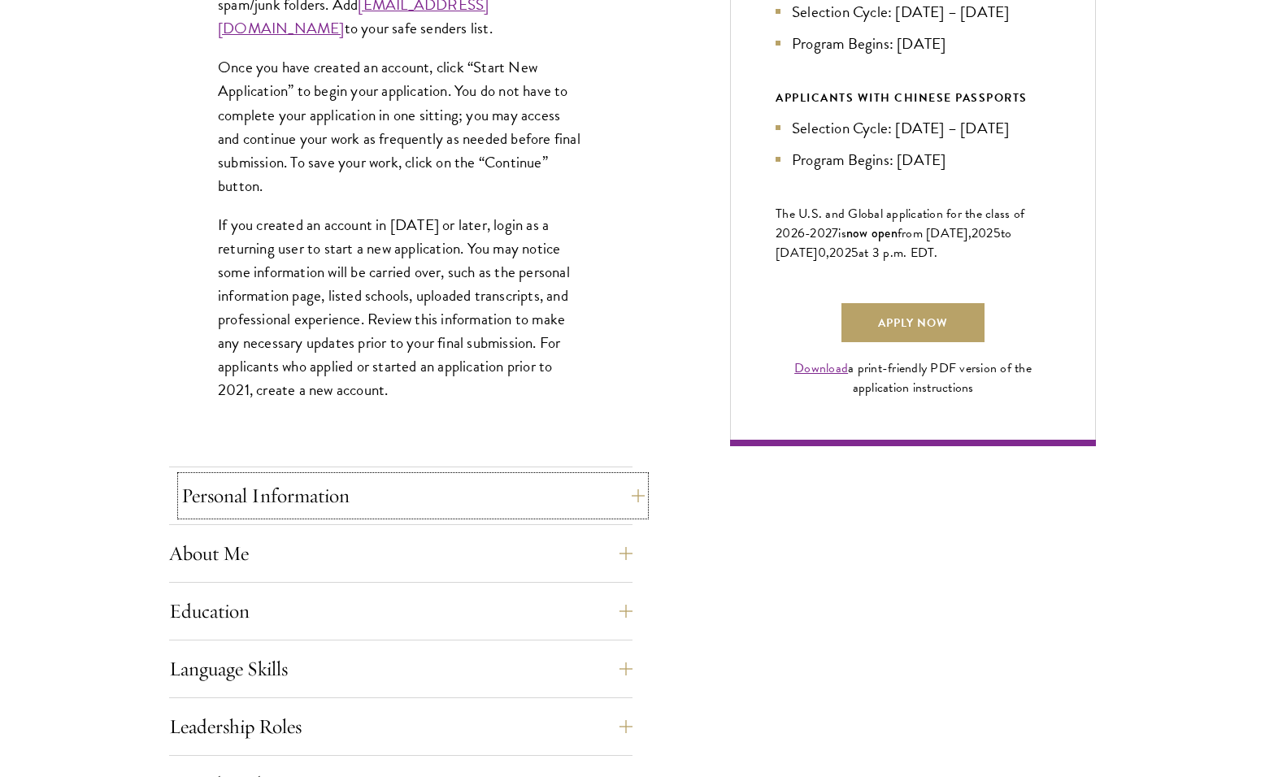
click at [631, 492] on button "Personal Information" at bounding box center [412, 495] width 463 height 39
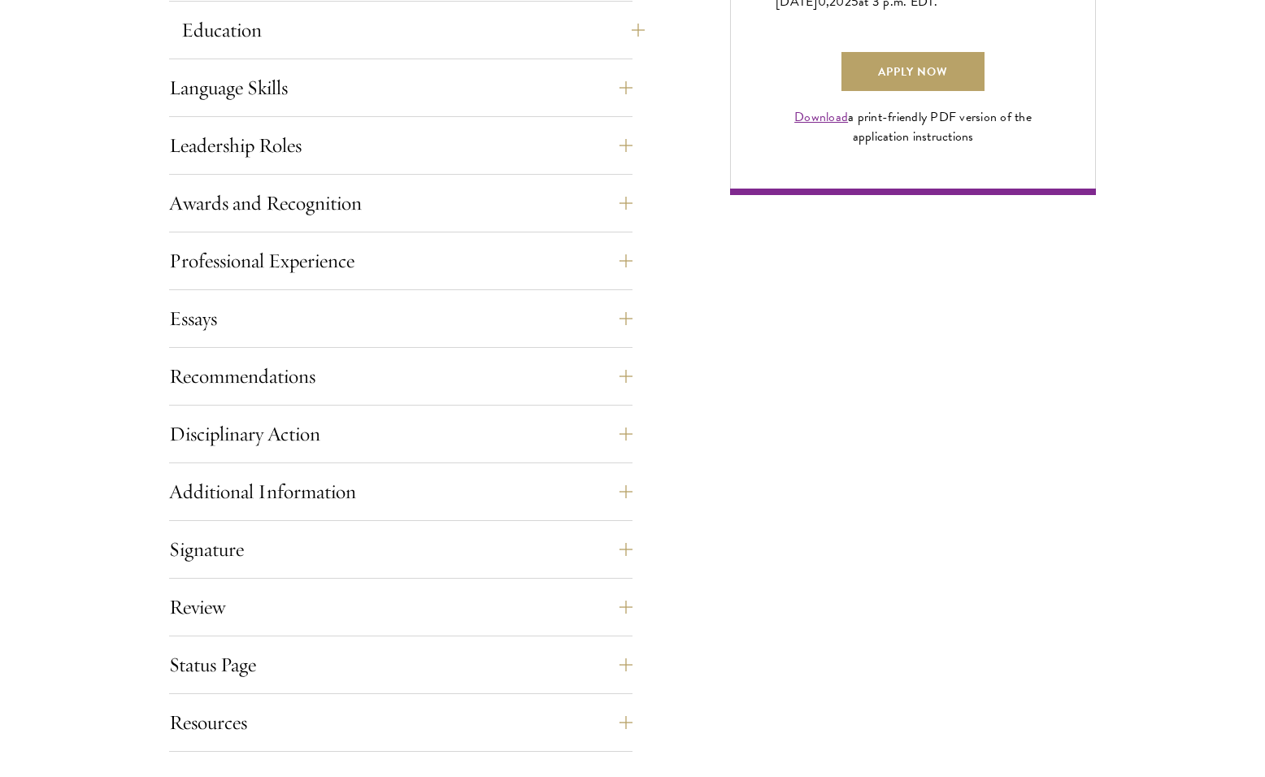
scroll to position [1286, 0]
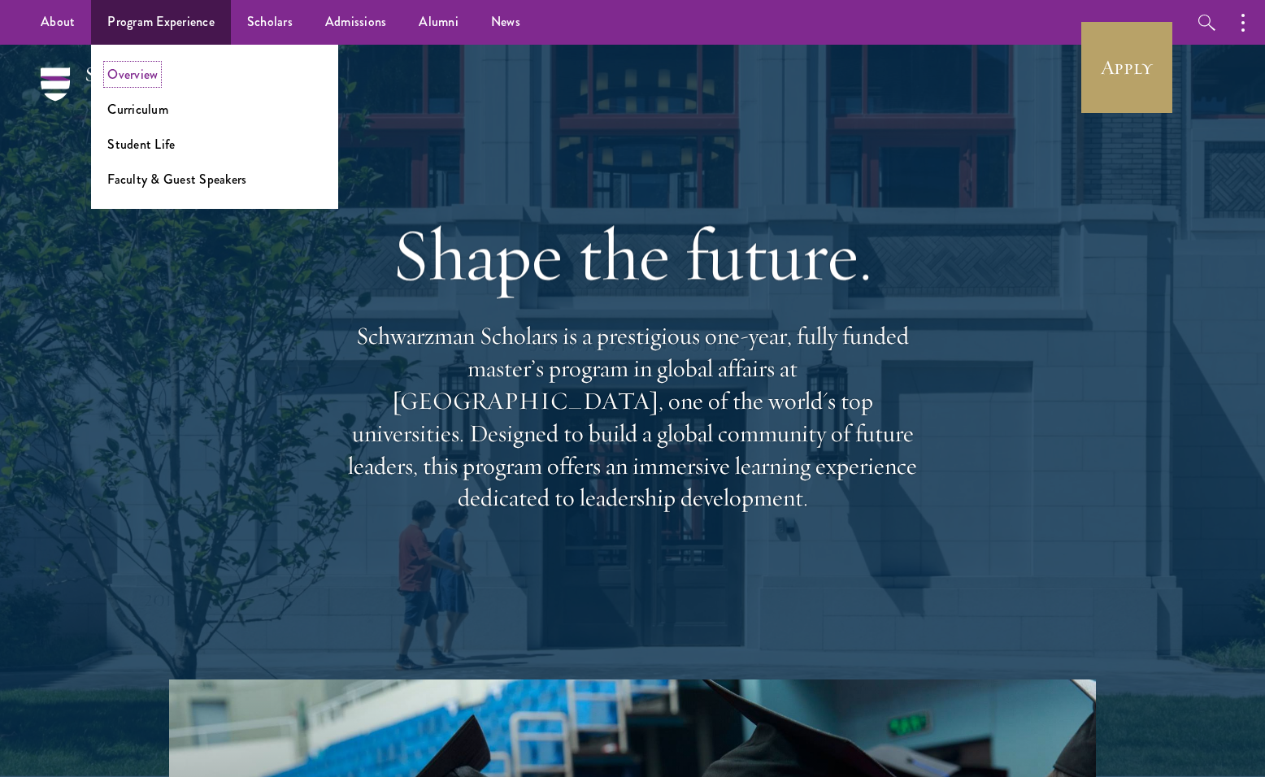
click at [129, 74] on link "Overview" at bounding box center [132, 74] width 50 height 19
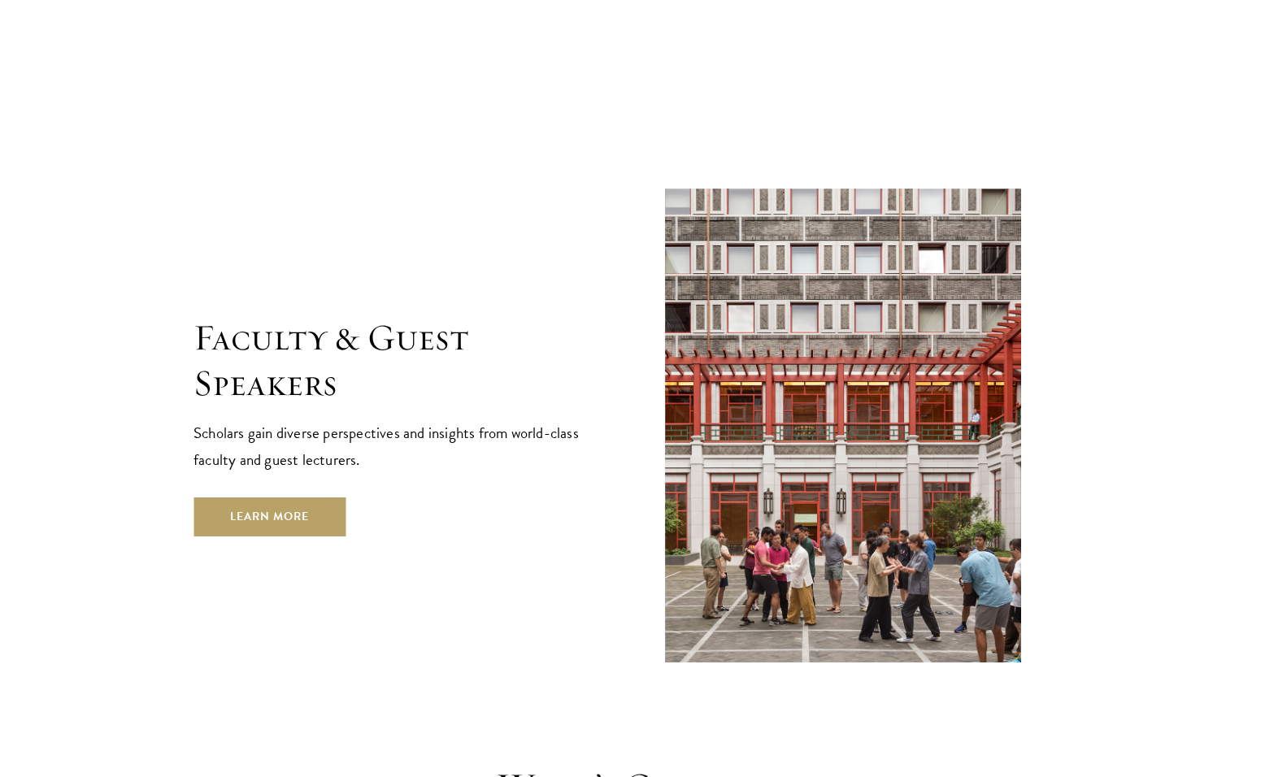
scroll to position [5776, 0]
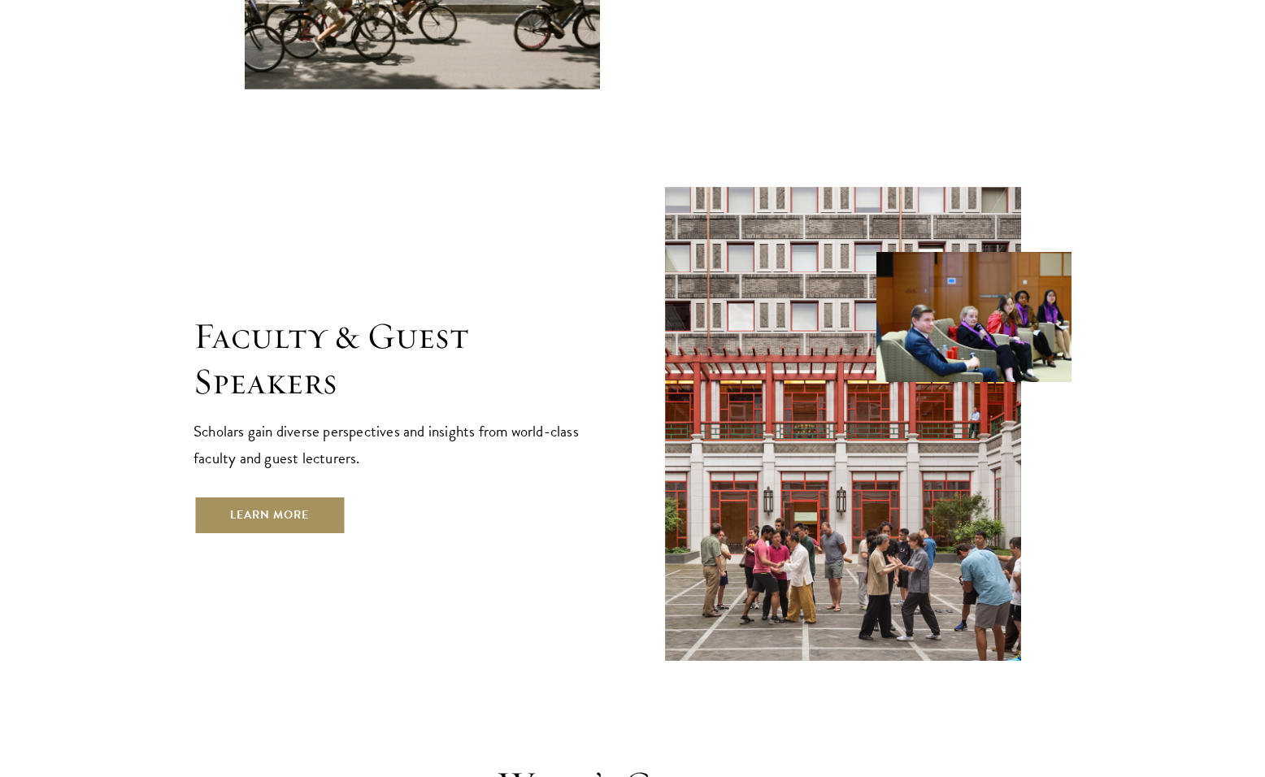
click at [245, 496] on link "Learn More" at bounding box center [269, 515] width 152 height 39
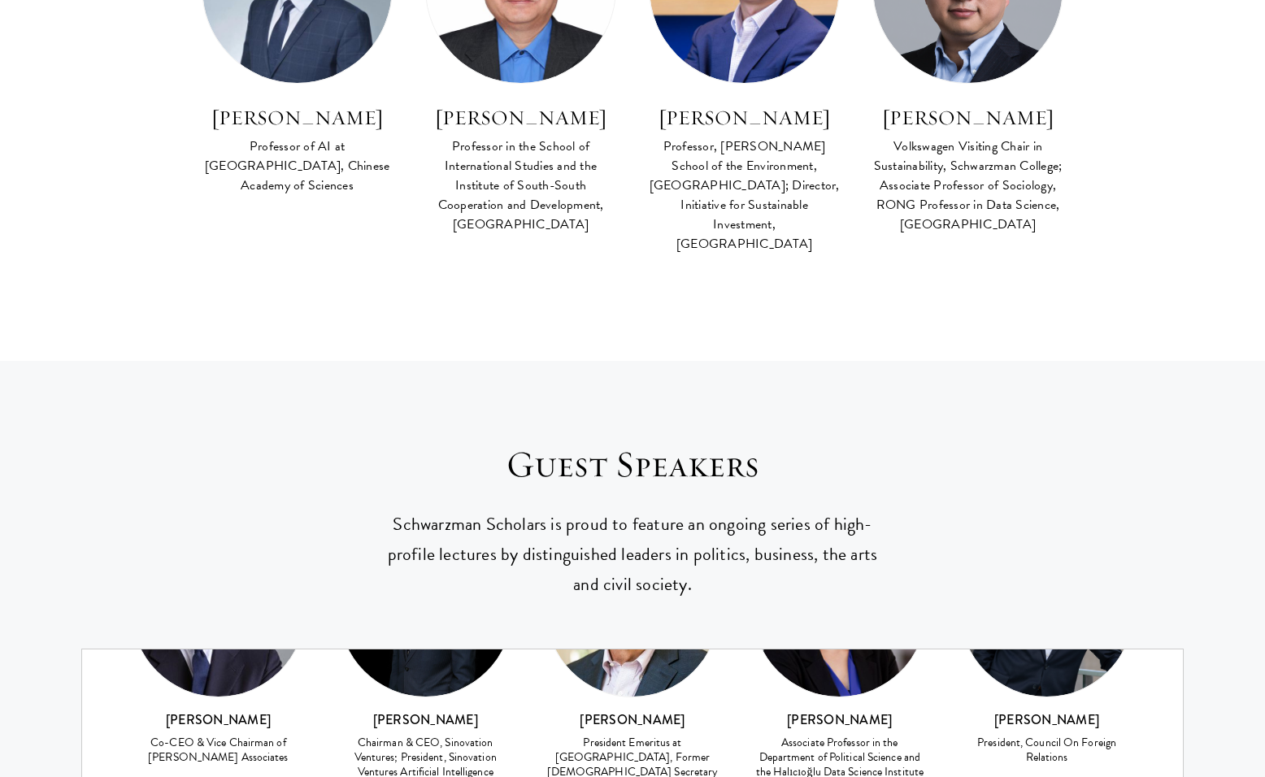
scroll to position [6371, 0]
